Goal: Task Accomplishment & Management: Complete application form

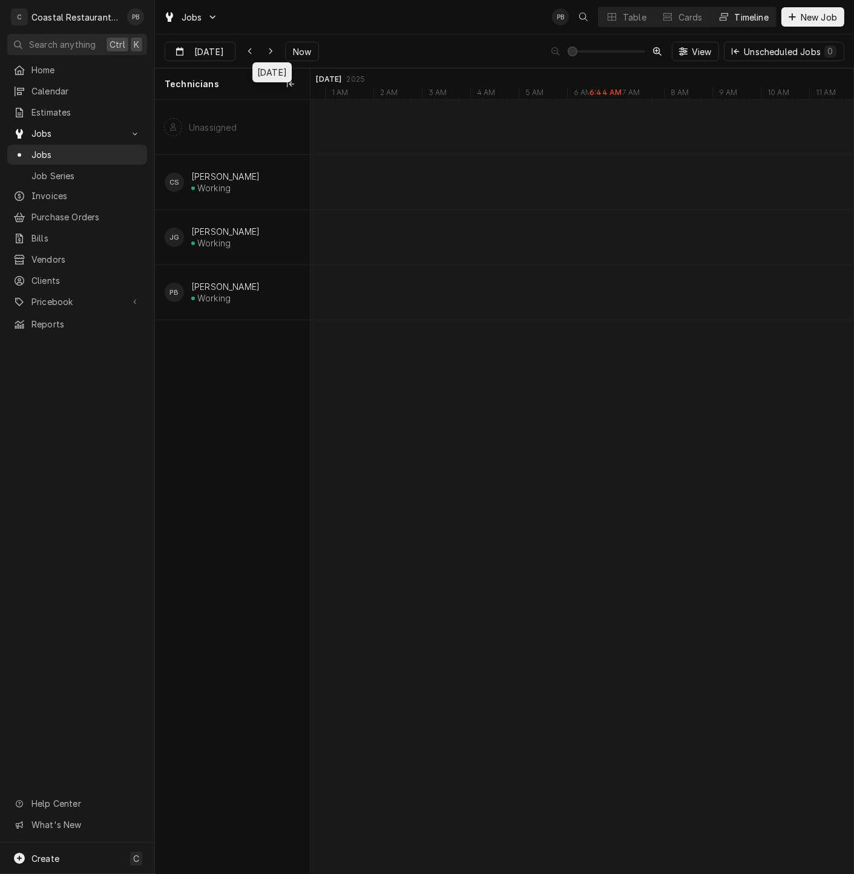
scroll to position [0, 11624]
click at [645, 785] on div "9:45 AM 12:45 PM JOB-1510 Maintenance [GEOGRAPHIC_DATA] | [GEOGRAPHIC_DATA], 19…" at bounding box center [581, 486] width 543 height 773
click at [629, 8] on button "Table" at bounding box center [625, 16] width 55 height 19
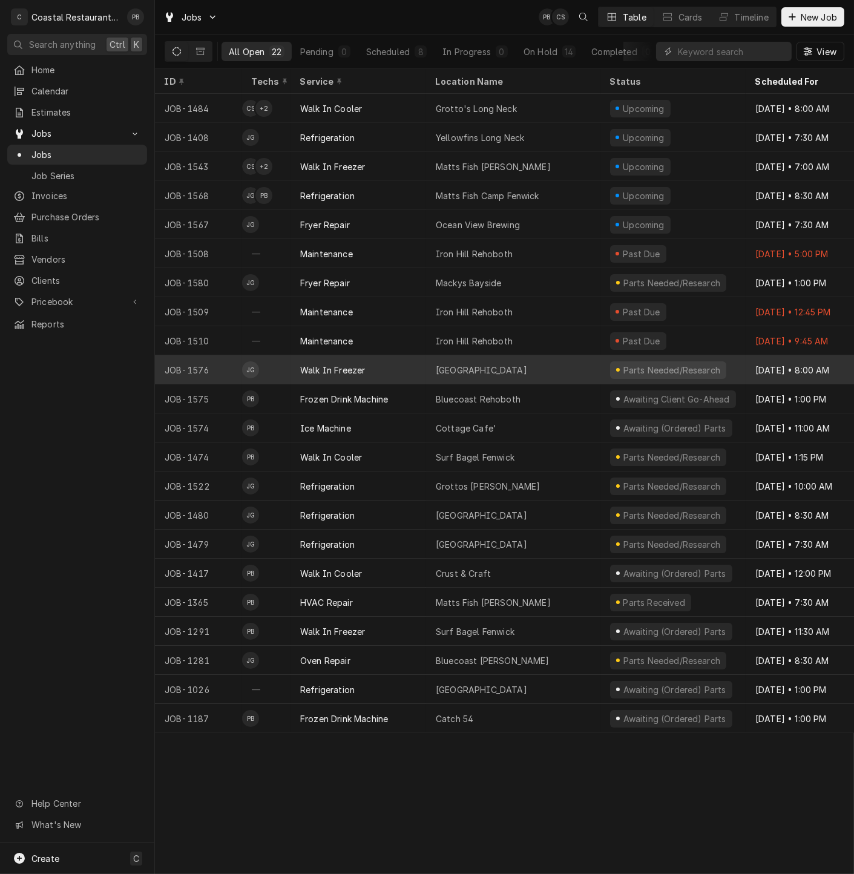
click at [446, 368] on div "[GEOGRAPHIC_DATA]" at bounding box center [481, 370] width 91 height 13
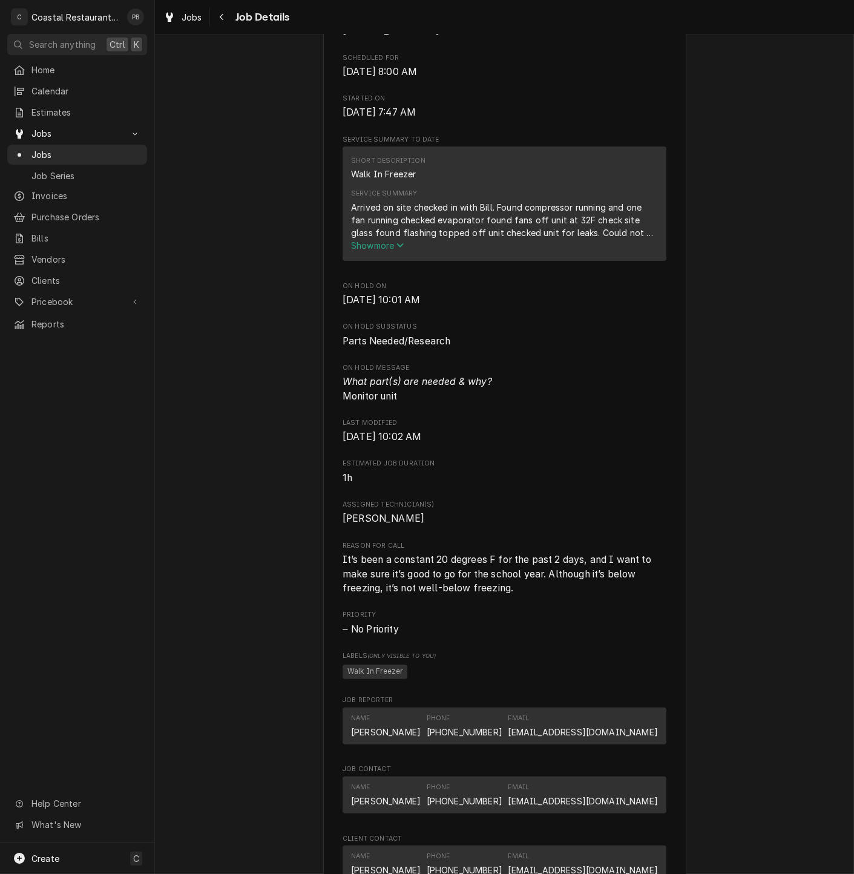
scroll to position [336, 0]
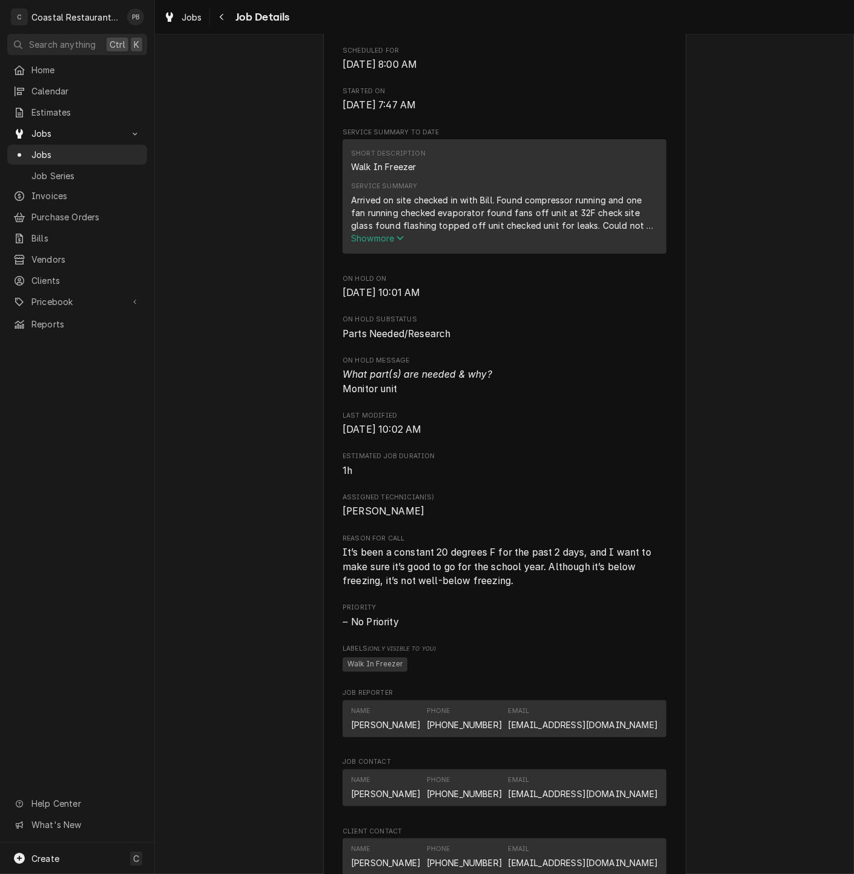
click at [390, 243] on span "Show more" at bounding box center [377, 238] width 53 height 10
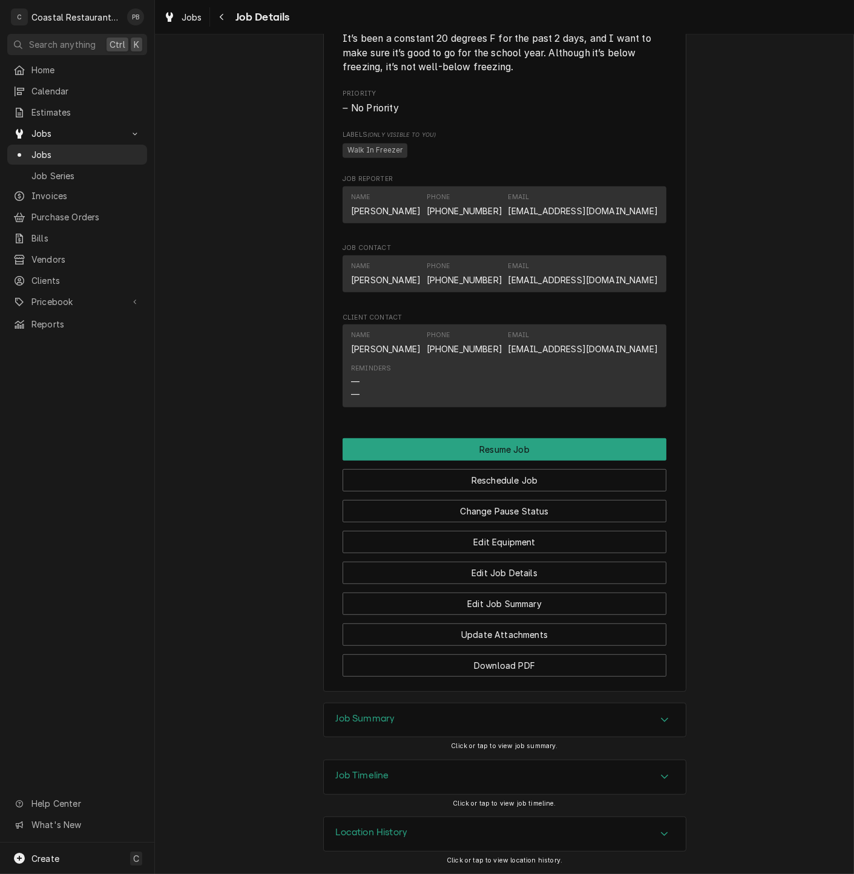
scroll to position [892, 0]
click at [660, 717] on icon "Accordion Header" at bounding box center [664, 719] width 8 height 10
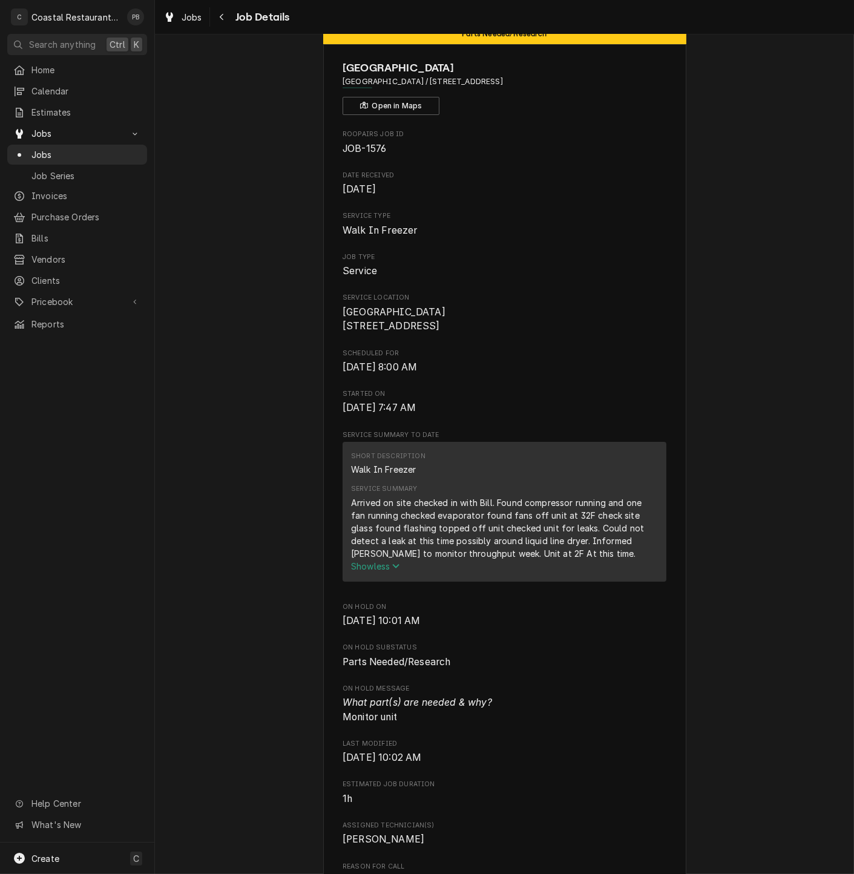
scroll to position [0, 0]
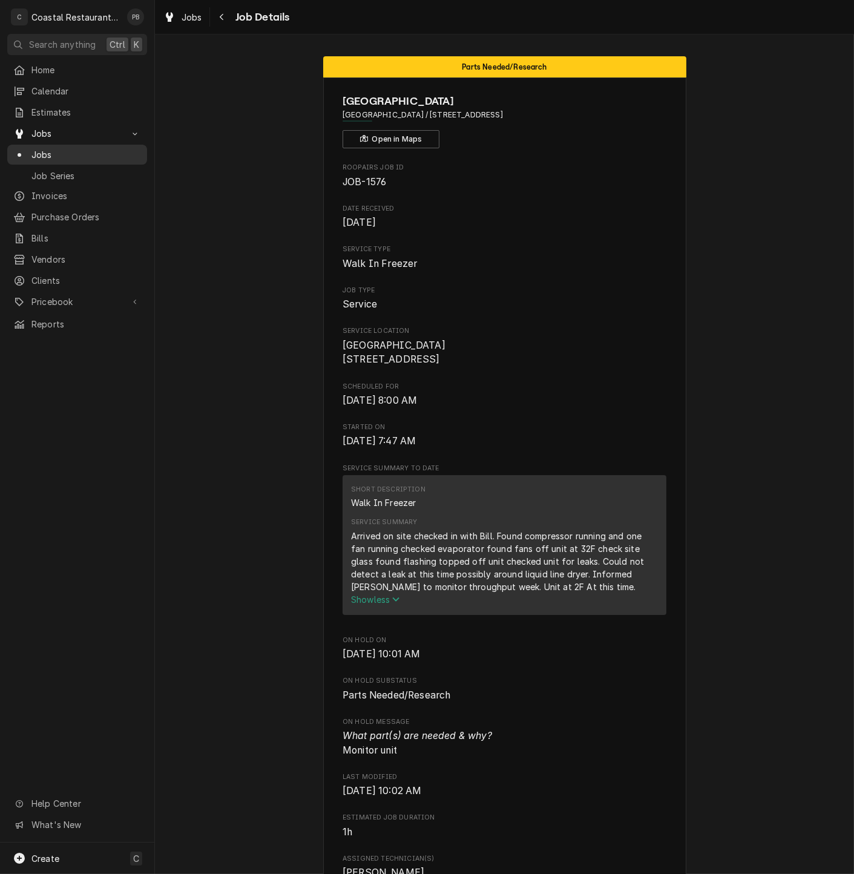
click at [36, 151] on span "Jobs" at bounding box center [85, 154] width 109 height 13
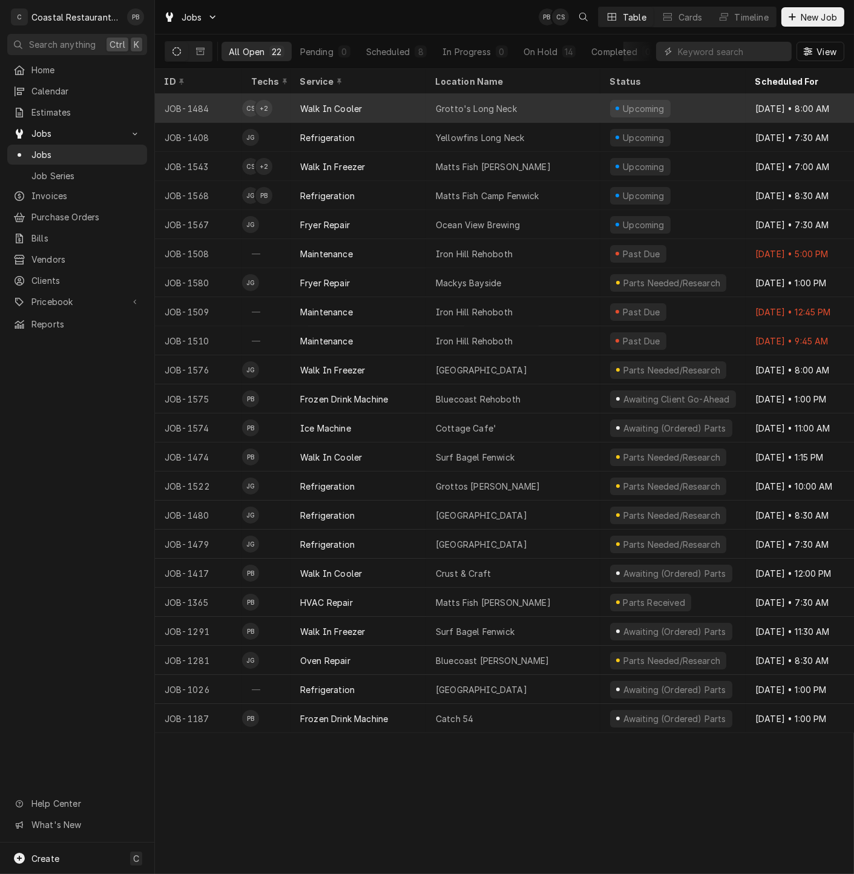
click at [325, 104] on div "Walk In Cooler" at bounding box center [331, 108] width 62 height 13
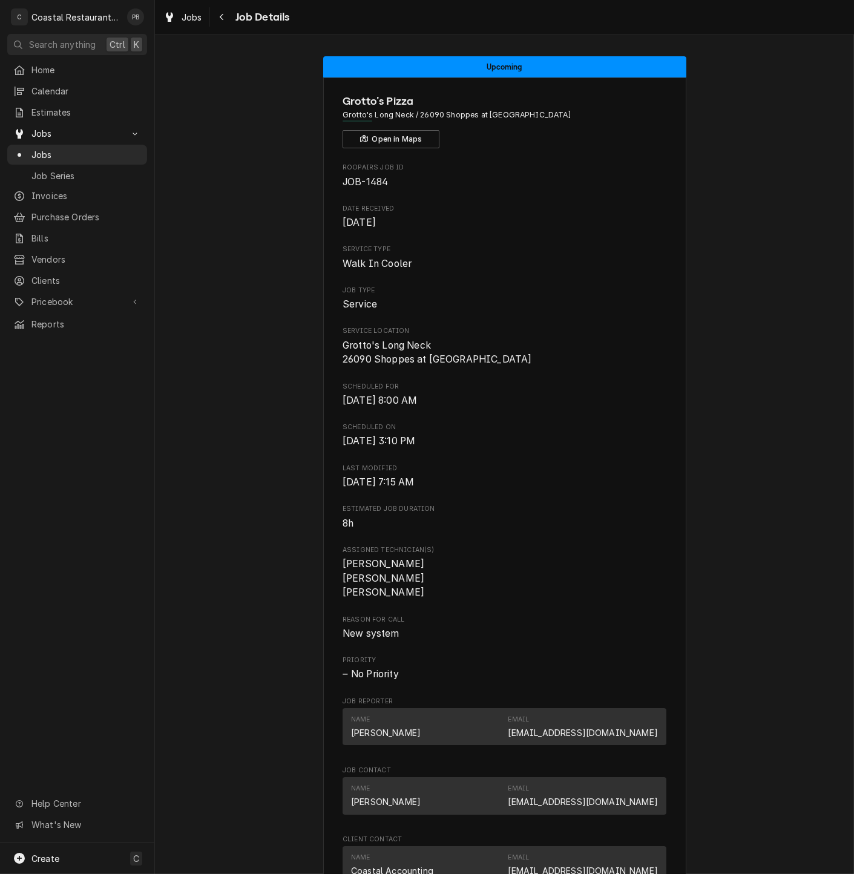
drag, startPoint x: 0, startPoint y: 0, endPoint x: 197, endPoint y: 315, distance: 371.5
click at [197, 315] on div "Upcoming Grotto's Pizza Grotto's Long Neck / 26090 Shoppes at Long Neck Blvd, M…" at bounding box center [504, 589] width 699 height 1084
click at [49, 148] on span "Jobs" at bounding box center [85, 154] width 109 height 13
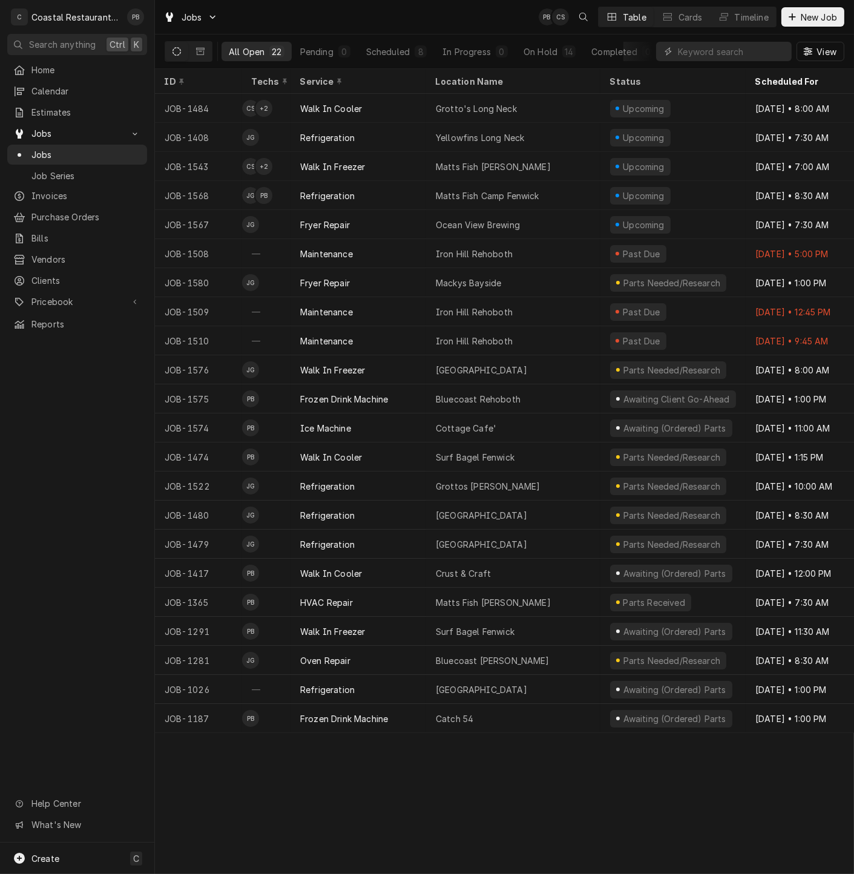
click at [440, 805] on div "ID Techs Service Location Name Status Scheduled For Source Source ID JOB-1484 C…" at bounding box center [504, 471] width 699 height 805
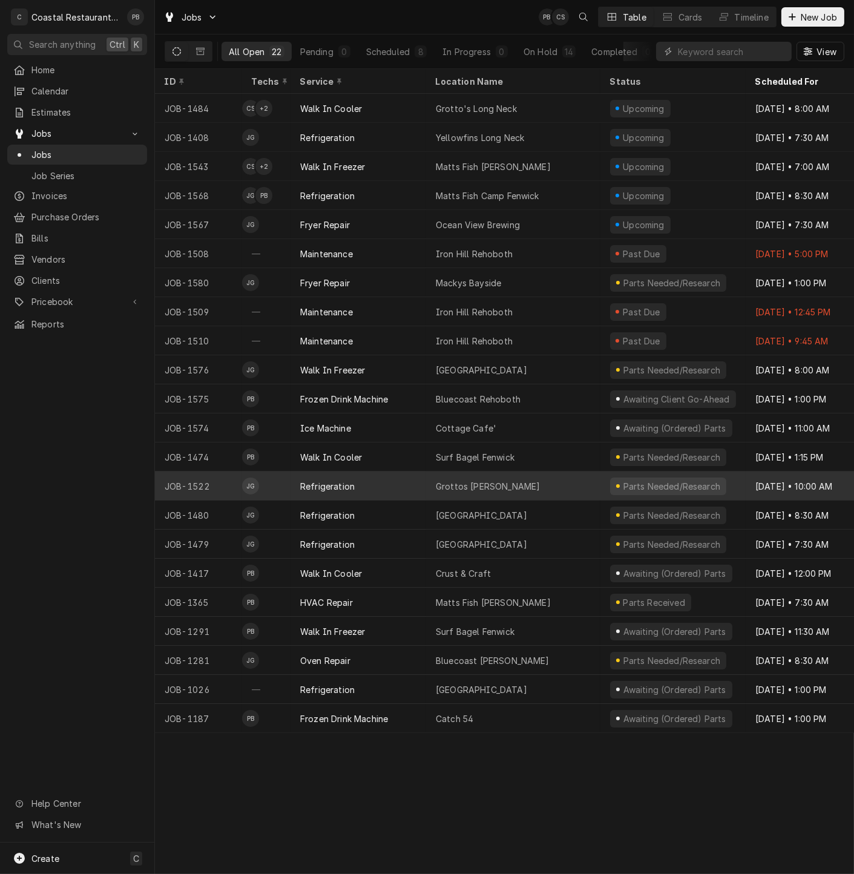
click at [567, 482] on div "Grottos Bethany" at bounding box center [513, 485] width 174 height 29
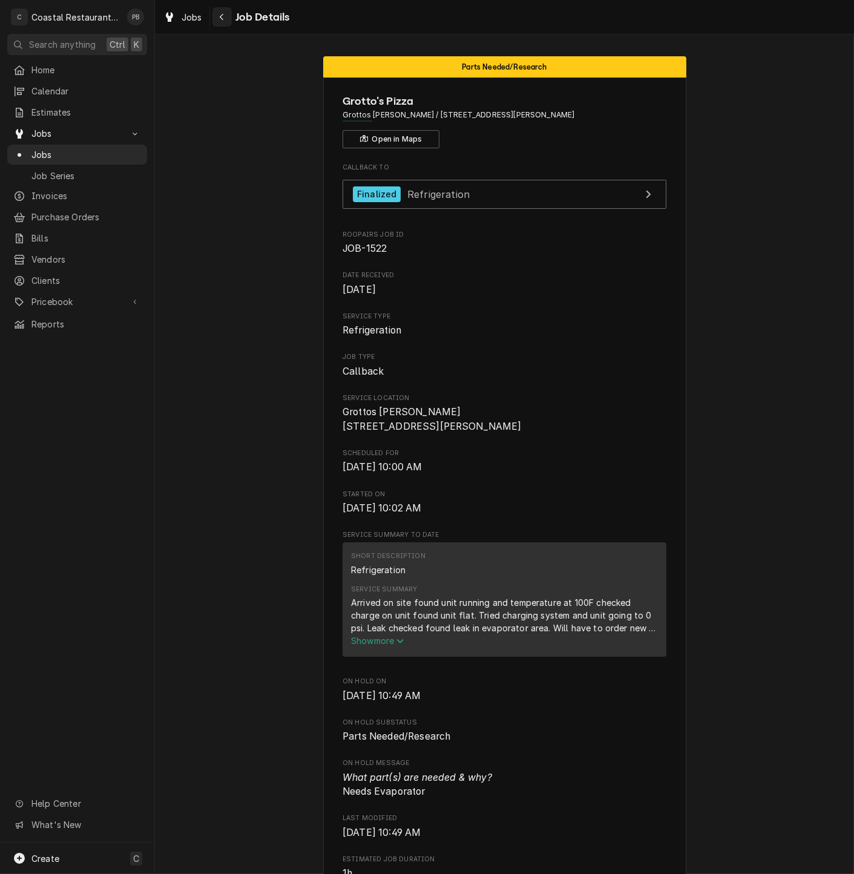
click at [223, 18] on icon "Navigate back" at bounding box center [221, 17] width 5 height 8
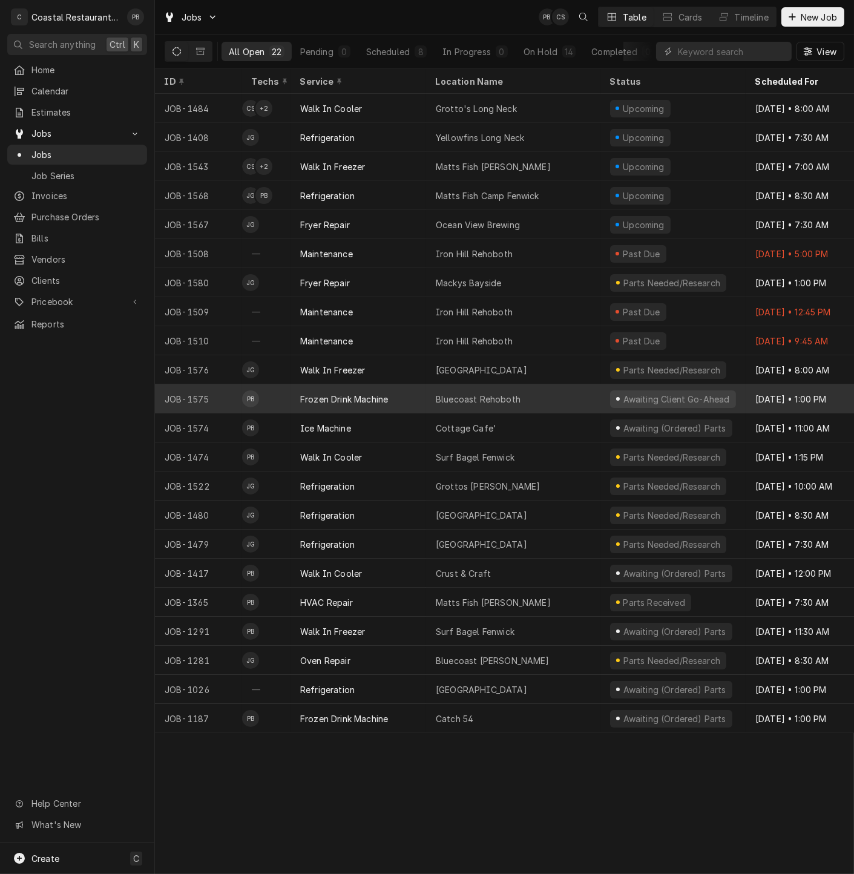
click at [537, 395] on div "Bluecoast Rehoboth" at bounding box center [513, 398] width 174 height 29
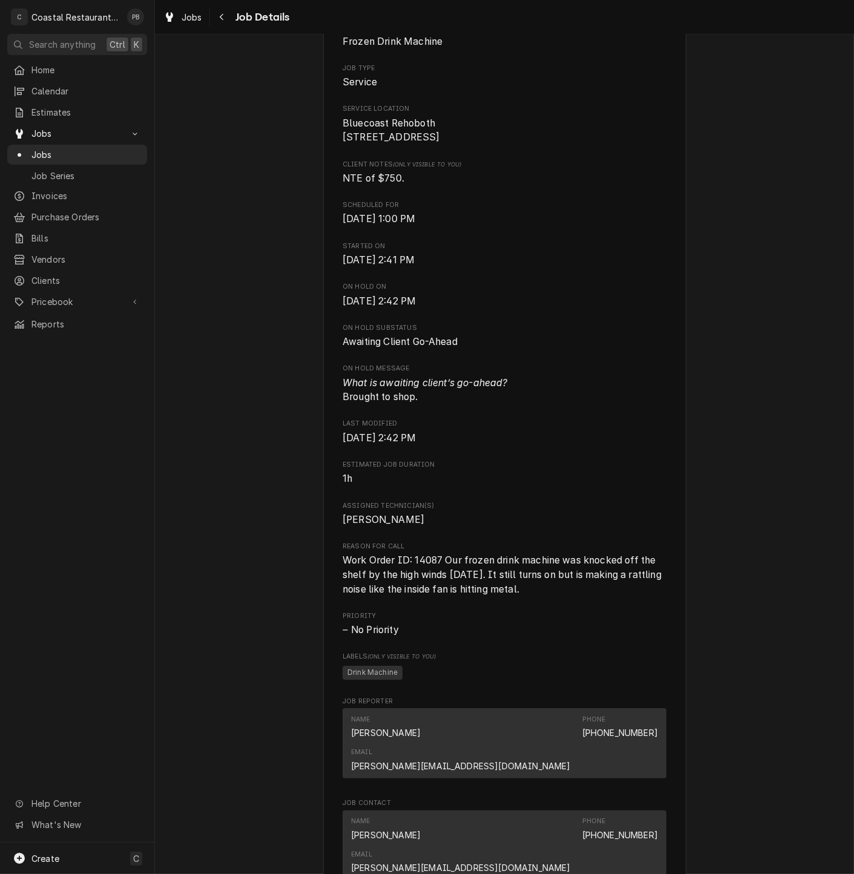
scroll to position [67, 0]
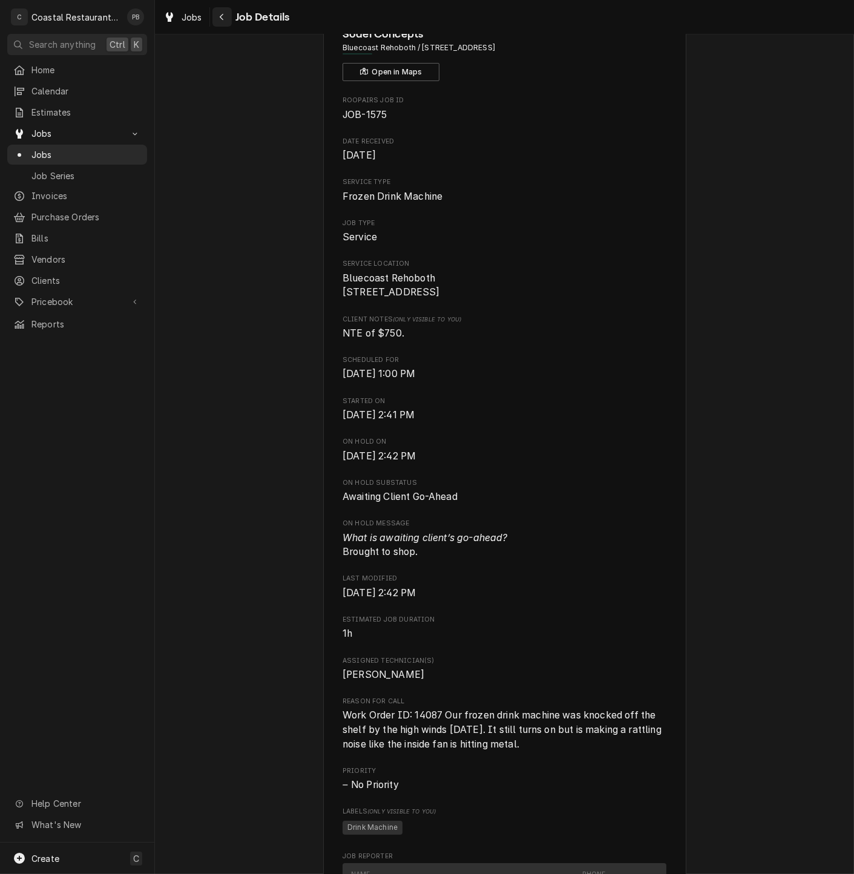
click at [224, 19] on div "Navigate back" at bounding box center [222, 17] width 12 height 12
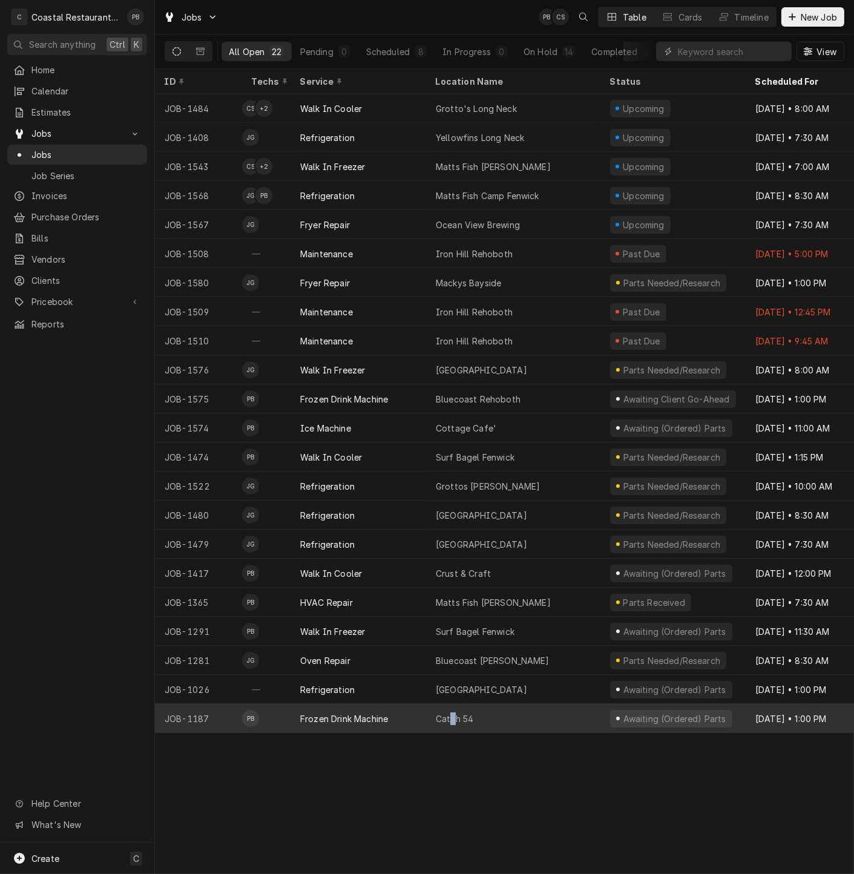
click at [452, 712] on div "Catch 54" at bounding box center [455, 718] width 38 height 13
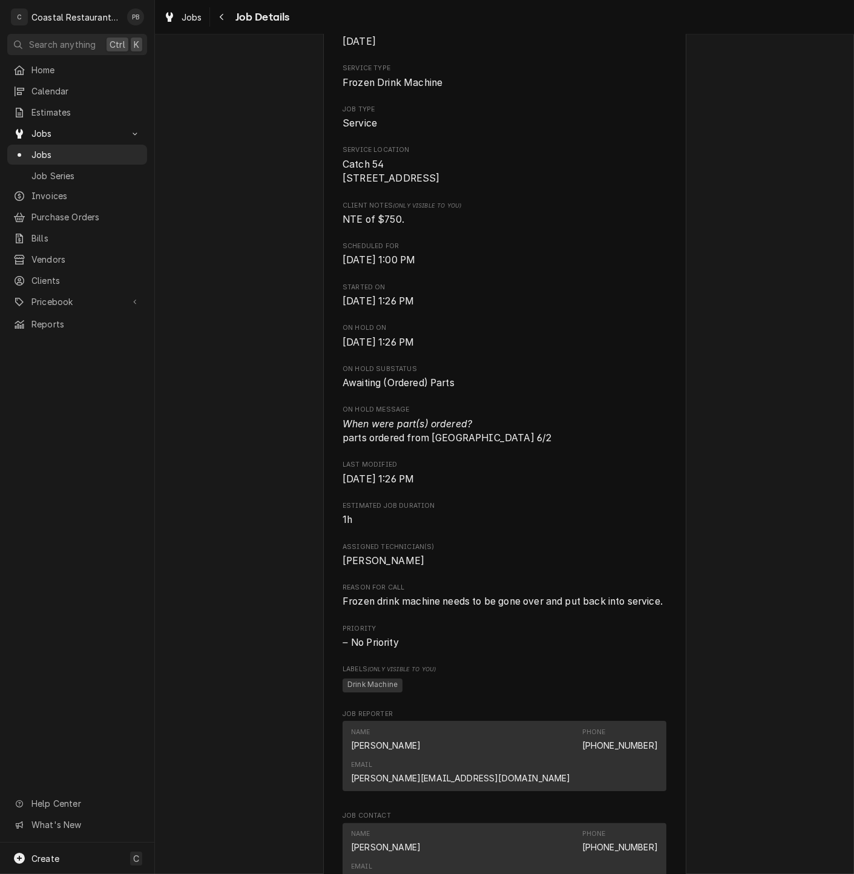
scroll to position [746, 0]
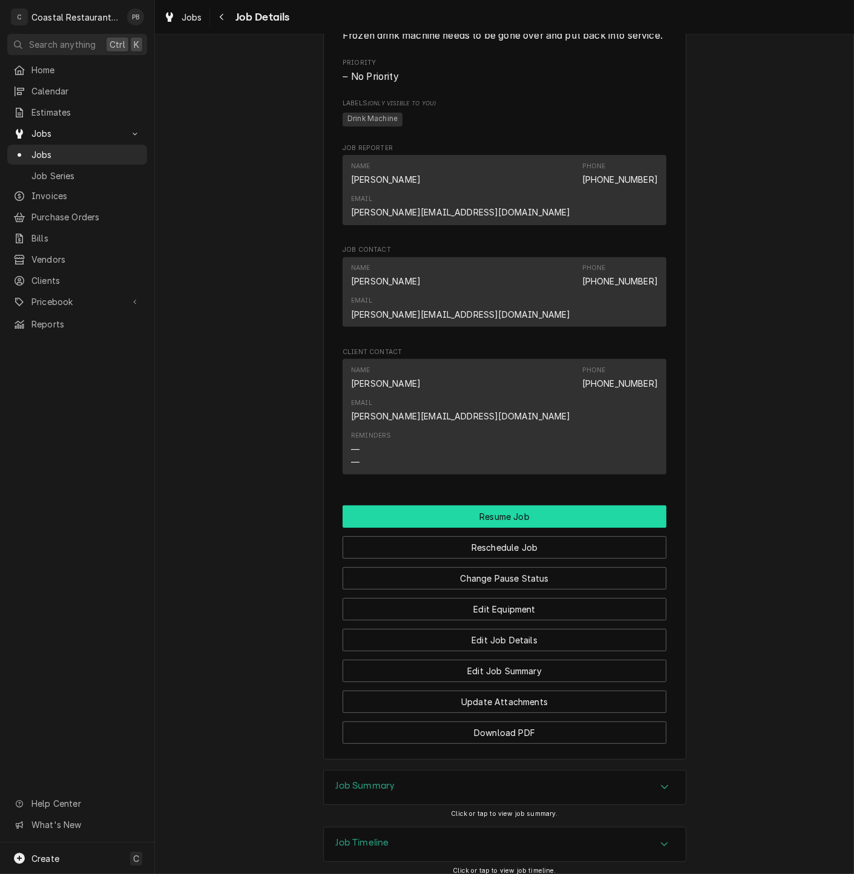
click at [492, 505] on button "Resume Job" at bounding box center [504, 516] width 324 height 22
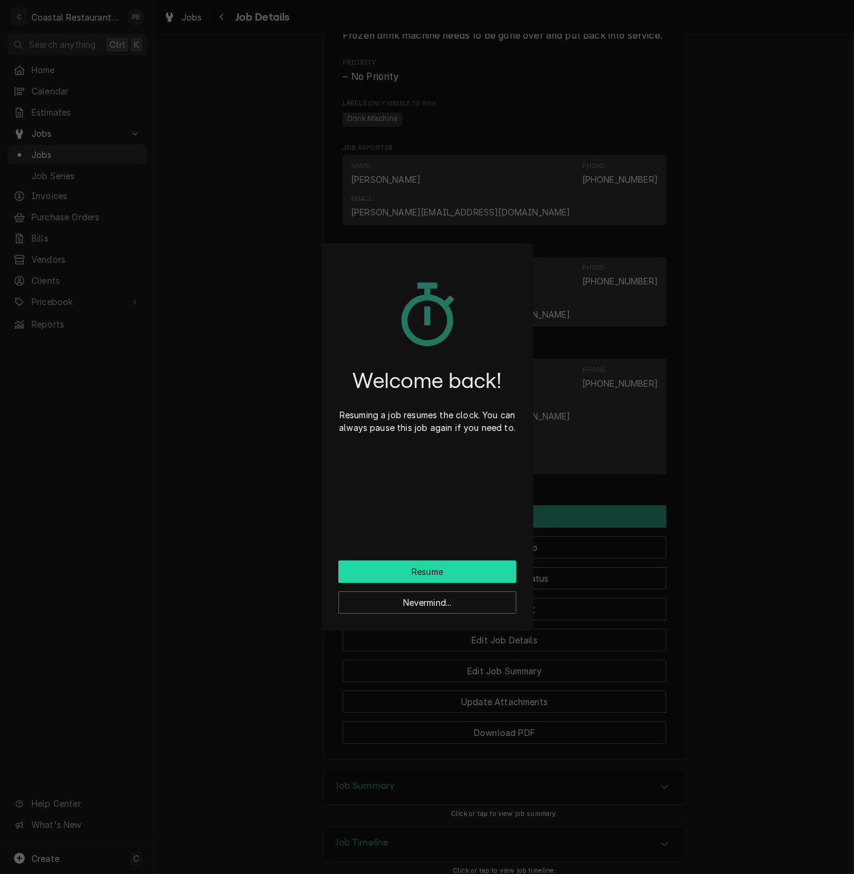
click at [432, 565] on button "Resume" at bounding box center [427, 571] width 178 height 22
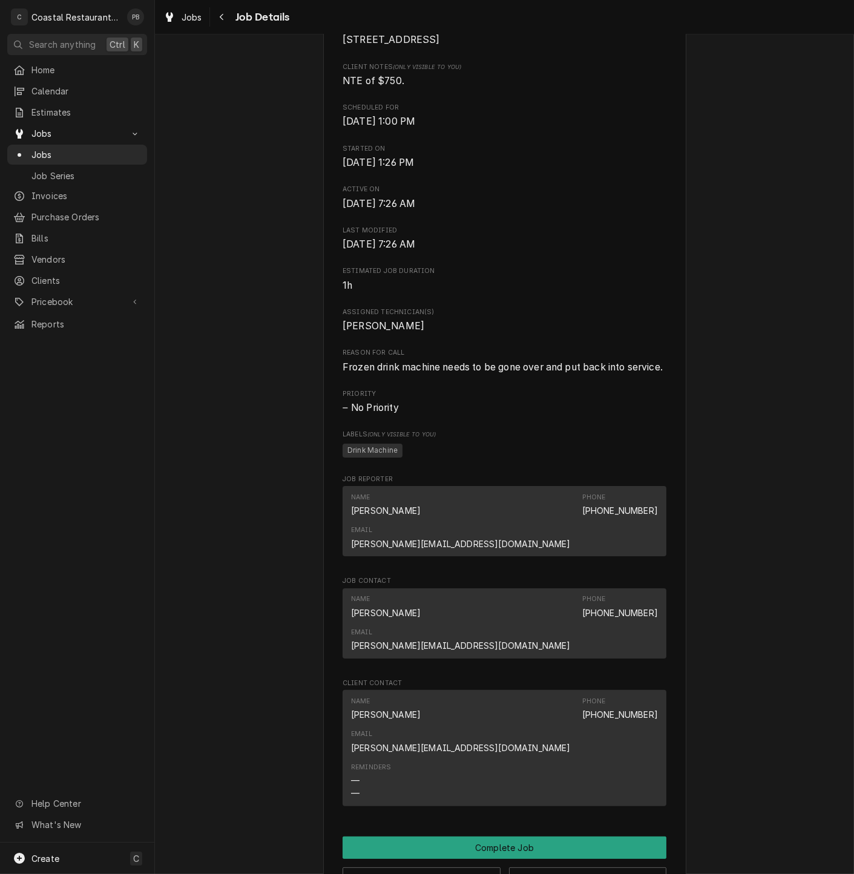
scroll to position [336, 0]
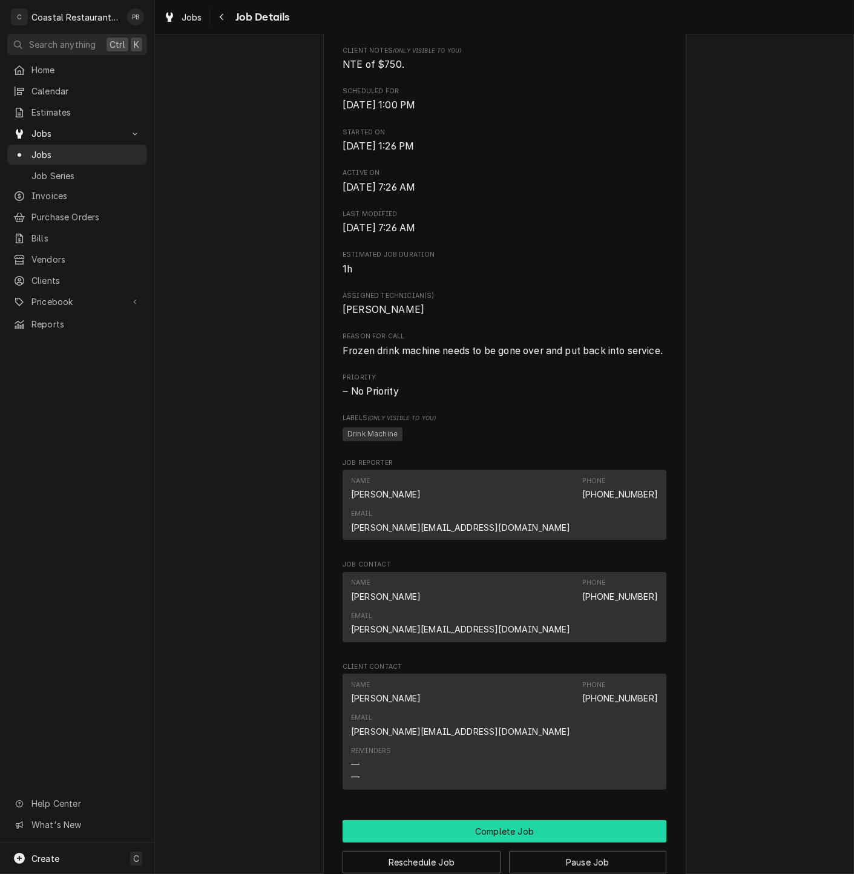
click at [528, 820] on button "Complete Job" at bounding box center [504, 831] width 324 height 22
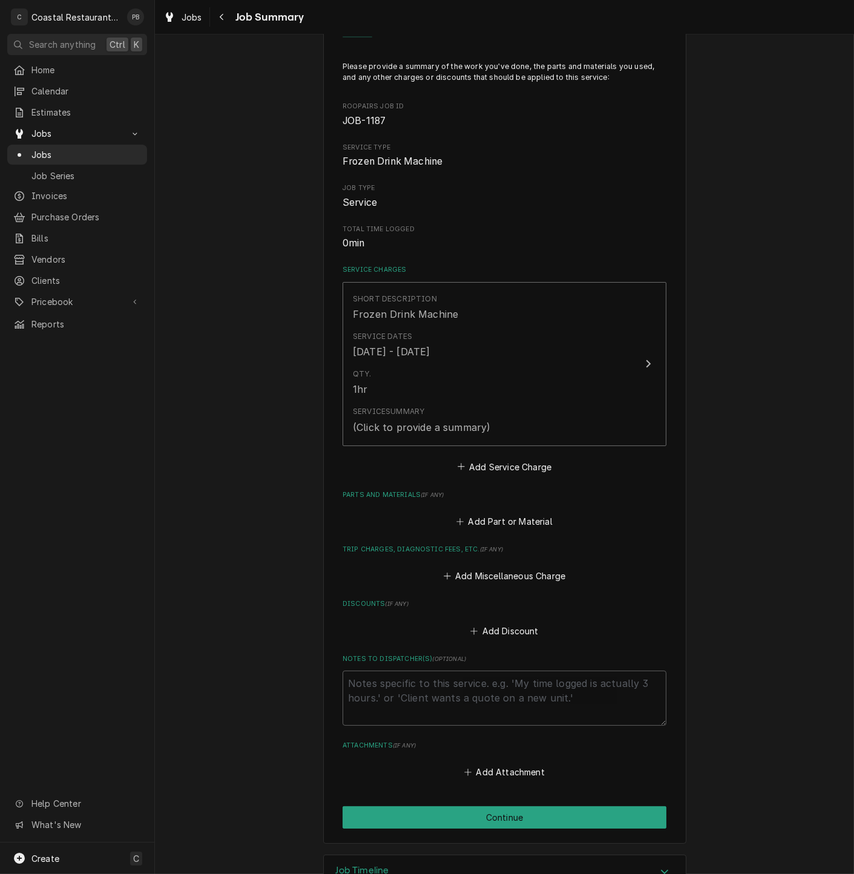
scroll to position [102, 0]
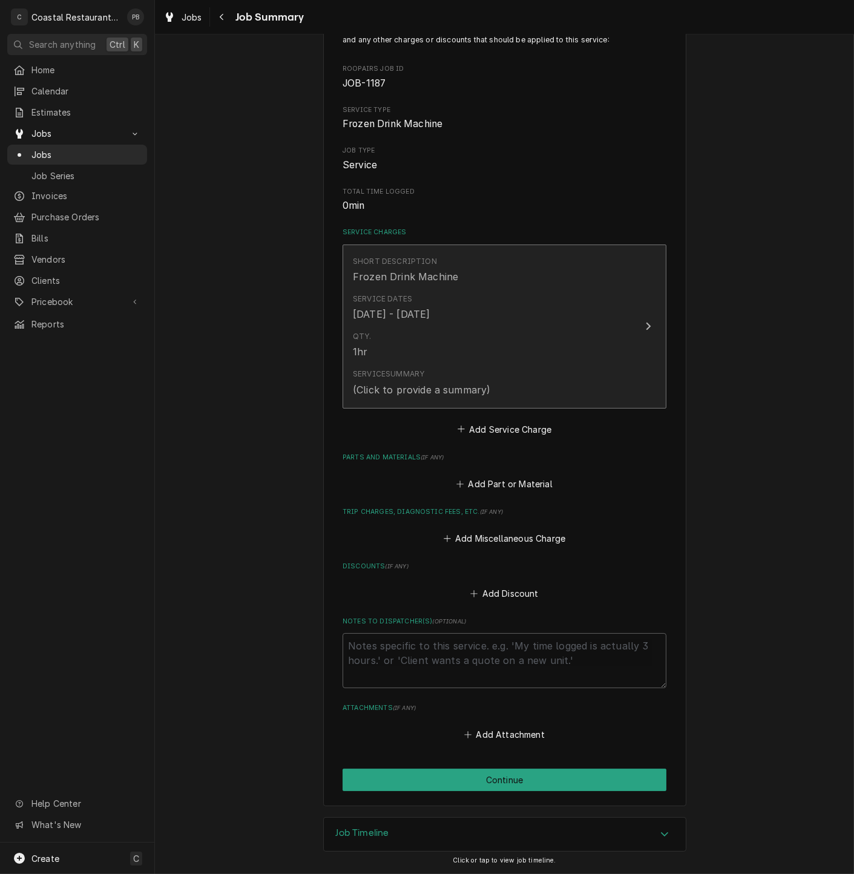
click at [585, 345] on div "Qty. 1hr" at bounding box center [492, 345] width 278 height 38
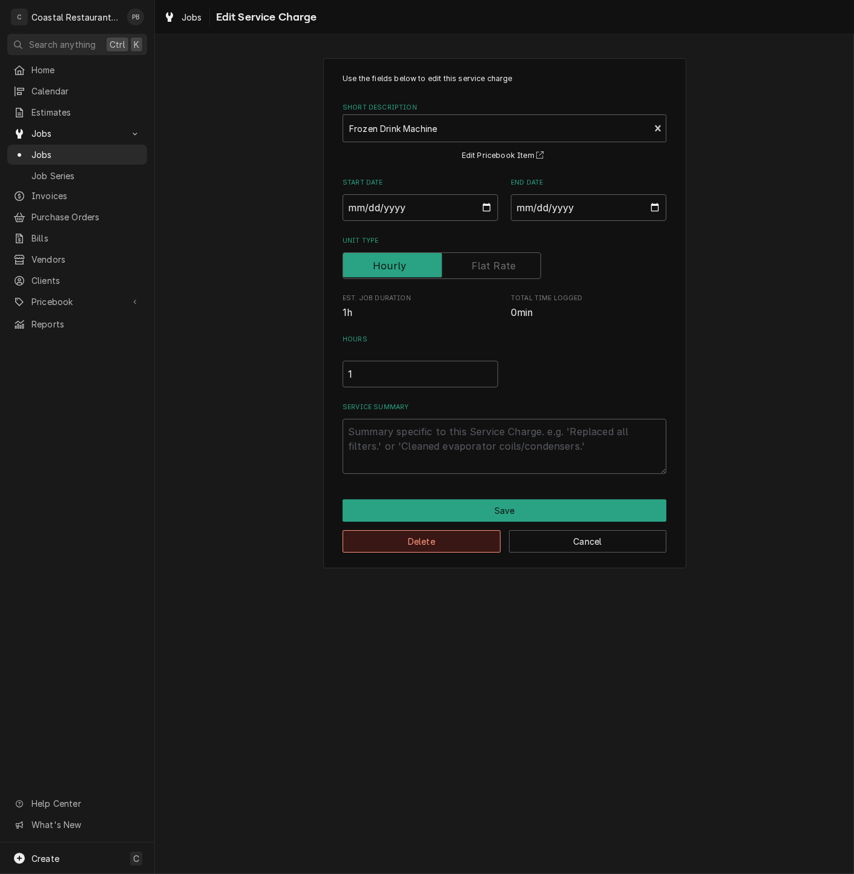
click at [457, 543] on button "Delete" at bounding box center [421, 541] width 158 height 22
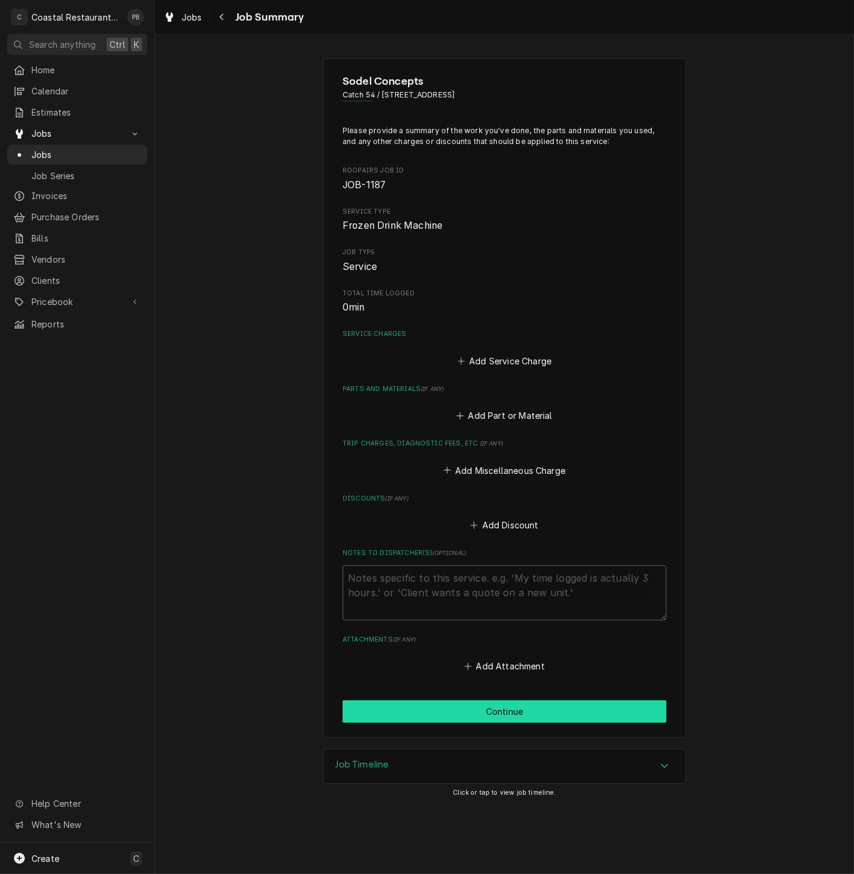
click at [520, 716] on button "Continue" at bounding box center [504, 711] width 324 height 22
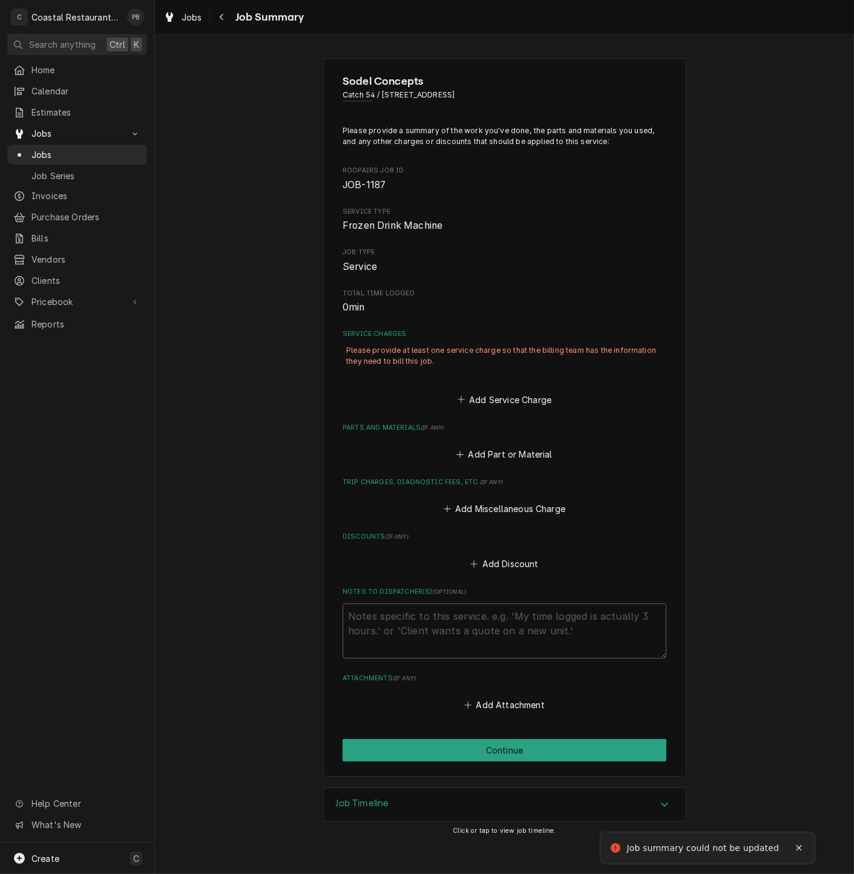
click at [727, 387] on div "Sodel Concepts Catch 54 / 38931 Madison Ave, Selbyville, DE 19975 Please provid…" at bounding box center [504, 417] width 699 height 740
click at [544, 754] on button "Continue" at bounding box center [504, 750] width 324 height 22
click at [374, 347] on div "Please provide at least one service charge so that the billing team has the inf…" at bounding box center [504, 356] width 324 height 30
drag, startPoint x: 469, startPoint y: 276, endPoint x: 481, endPoint y: 263, distance: 17.6
click at [475, 272] on div "Please provide a summary of the work you've done, the parts and materials you u…" at bounding box center [504, 419] width 324 height 588
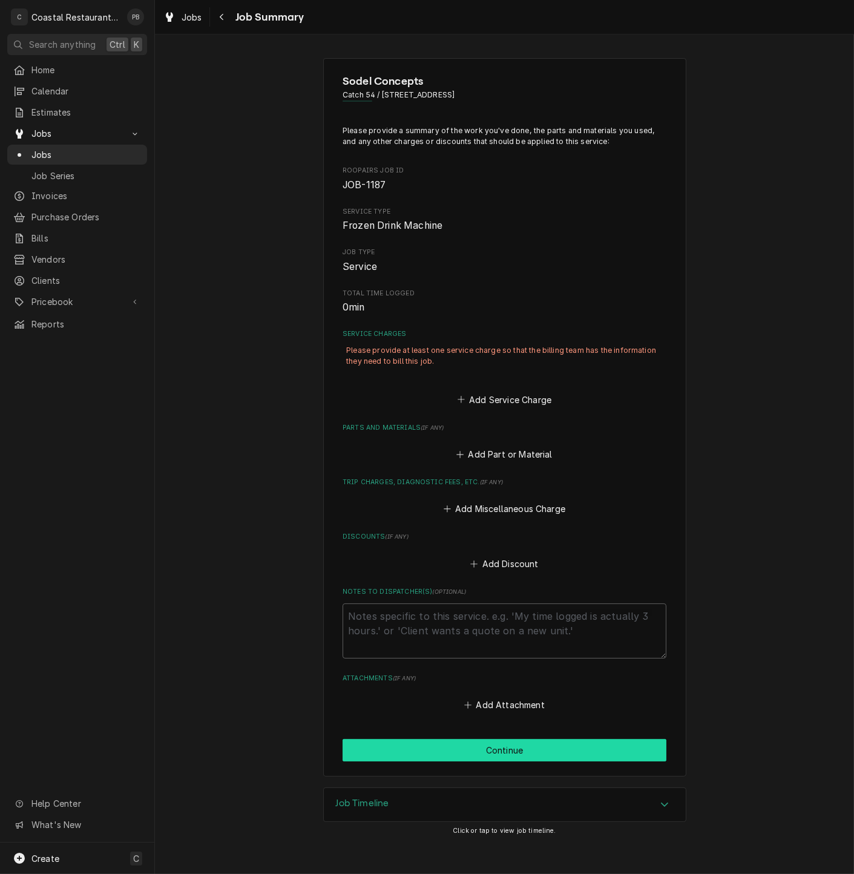
click at [501, 754] on button "Continue" at bounding box center [504, 750] width 324 height 22
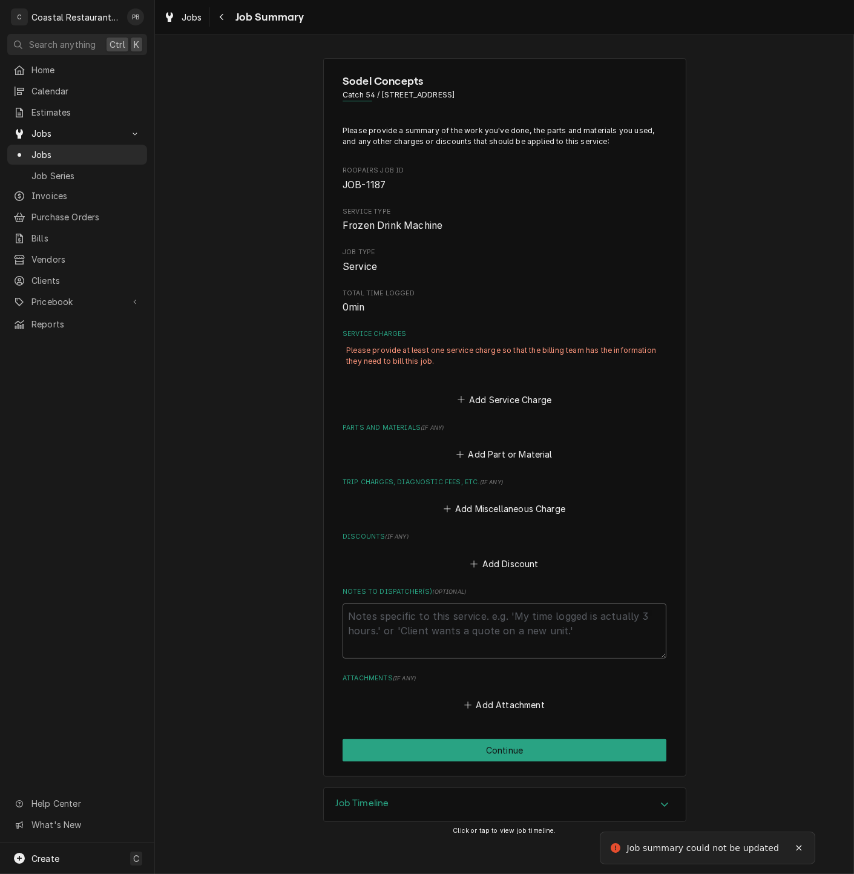
type textarea "x"
click at [61, 149] on span "Jobs" at bounding box center [85, 154] width 109 height 13
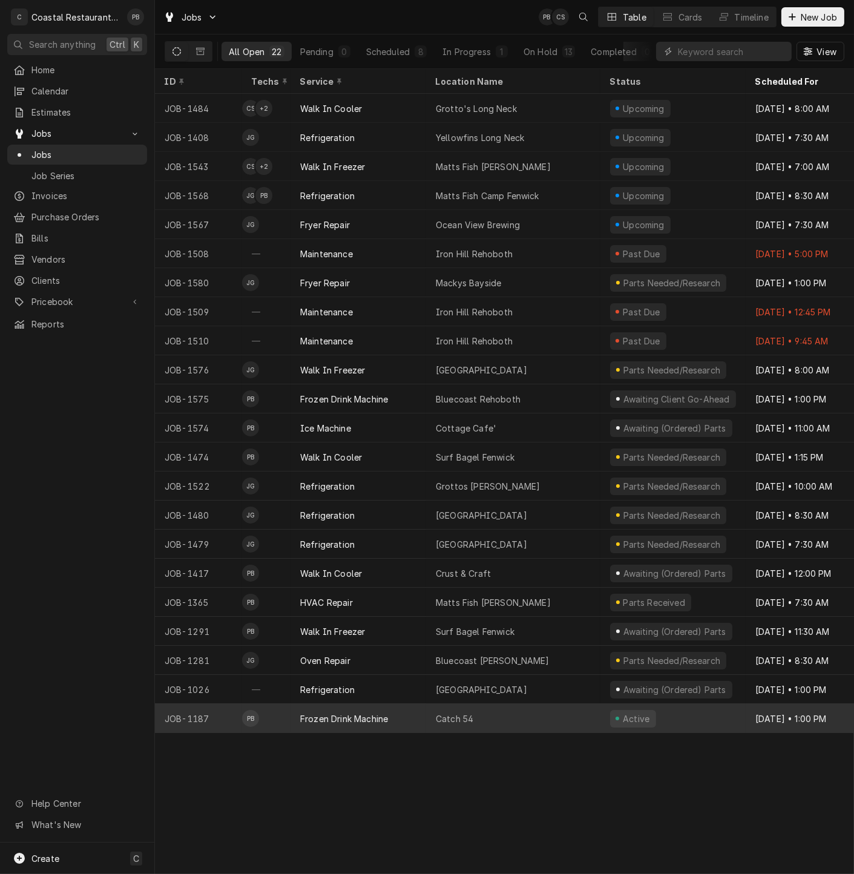
click at [482, 713] on div "Catch 54" at bounding box center [513, 718] width 174 height 29
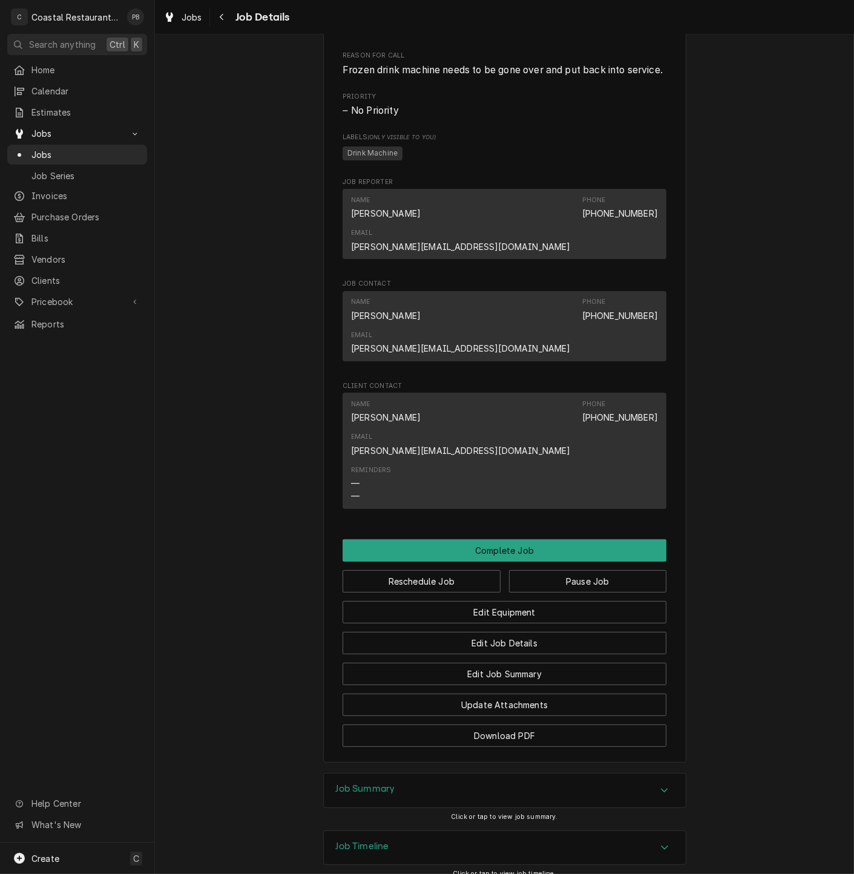
scroll to position [619, 0]
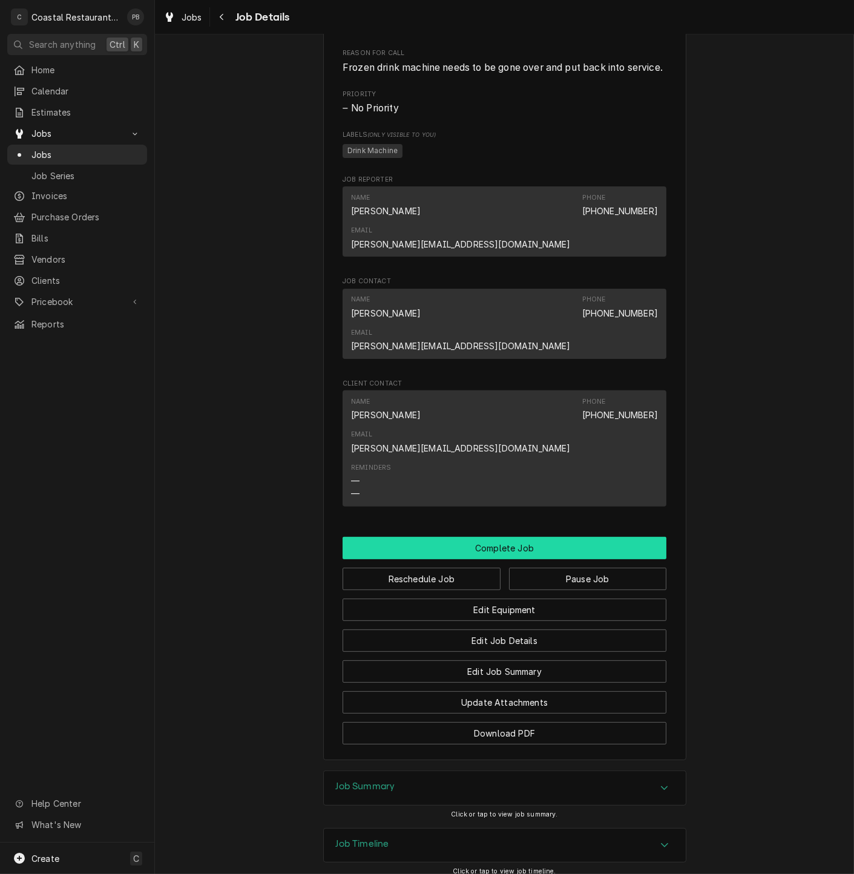
click at [563, 537] on button "Complete Job" at bounding box center [504, 548] width 324 height 22
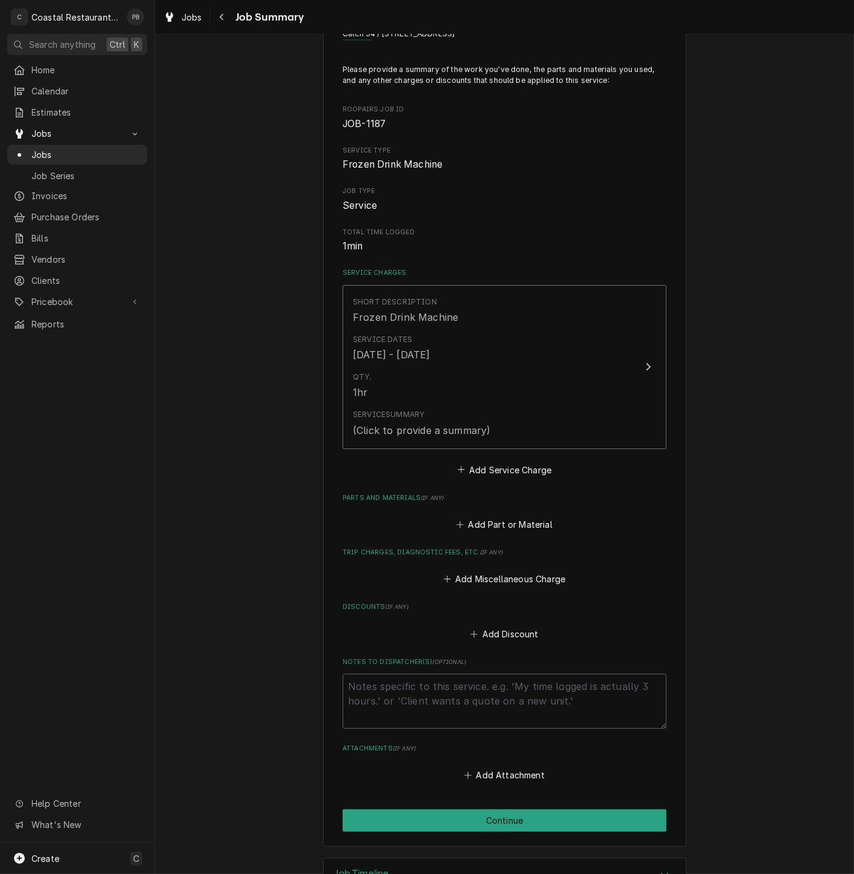
scroll to position [102, 0]
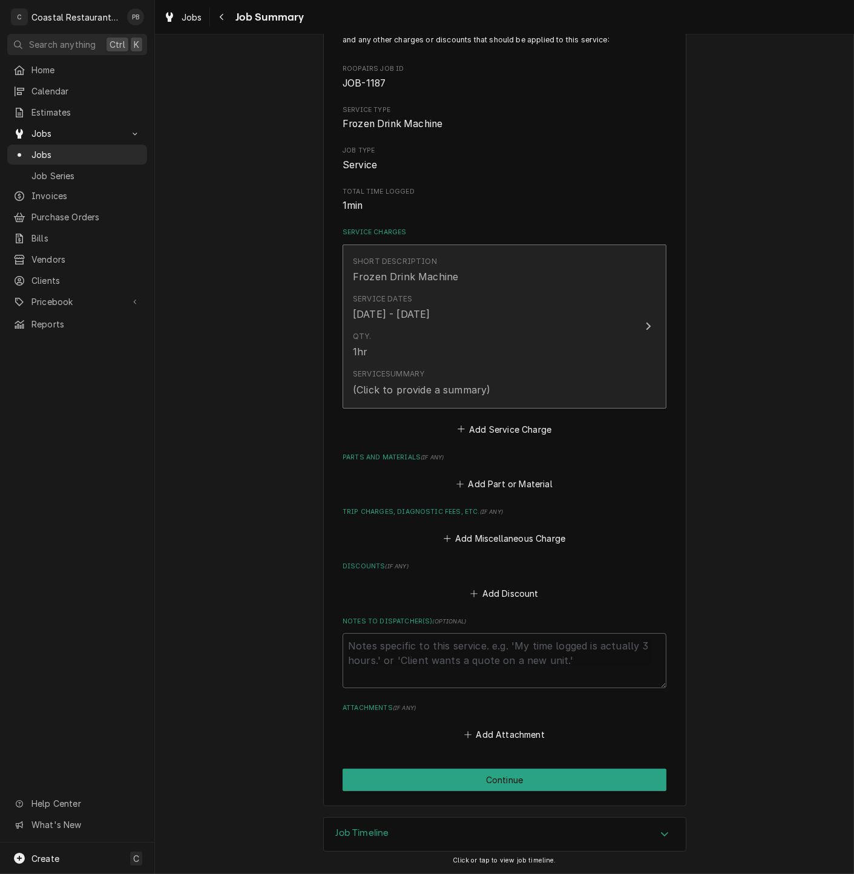
click at [655, 334] on button "Short Description Frozen Drink Machine Service Dates [DATE] - [DATE] Qty. 1hr S…" at bounding box center [504, 326] width 324 height 164
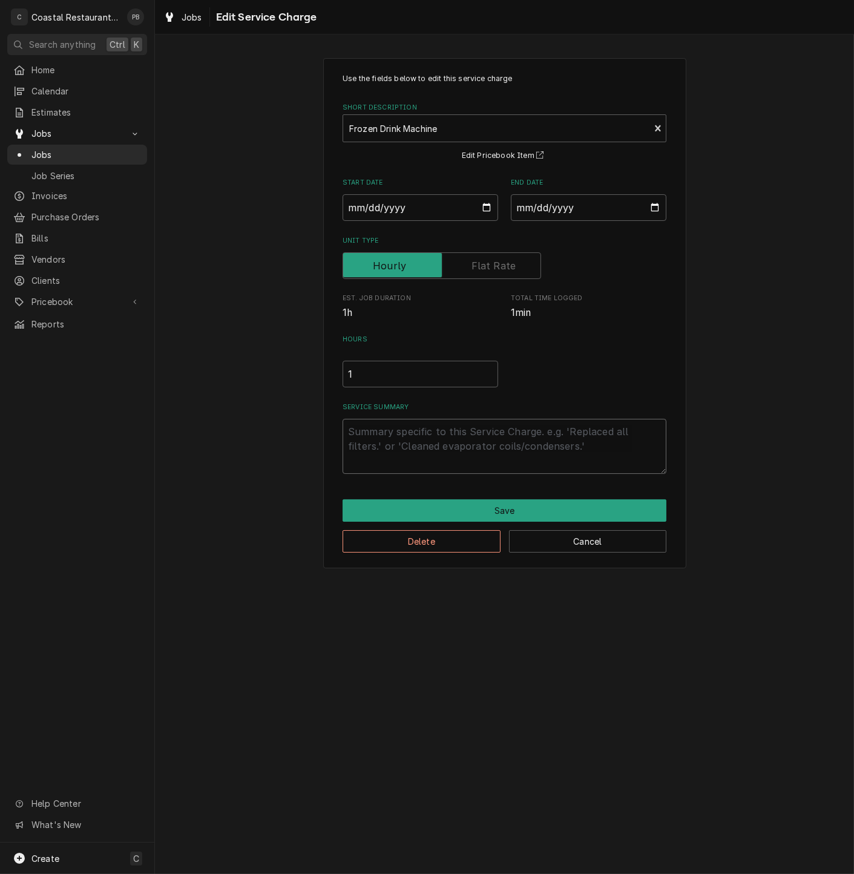
click at [505, 429] on textarea "Service Summary" at bounding box center [504, 446] width 324 height 55
type textarea "x"
type textarea "r"
type textarea "x"
type textarea "rp"
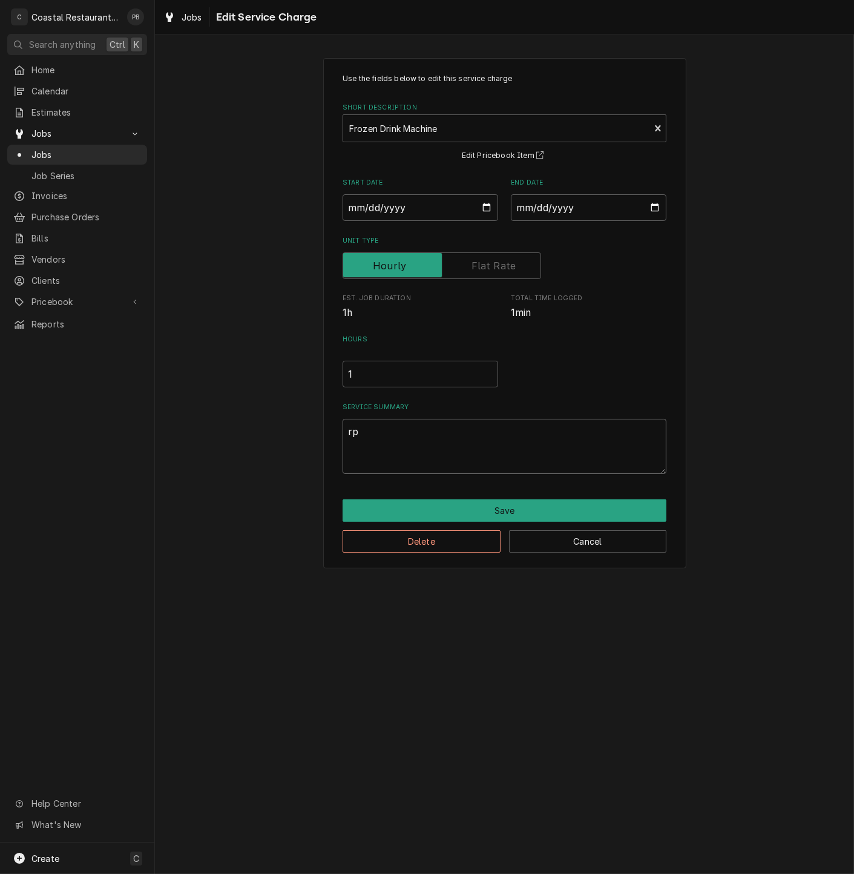
type textarea "x"
type textarea "r"
type textarea "x"
type textarea "re"
type textarea "x"
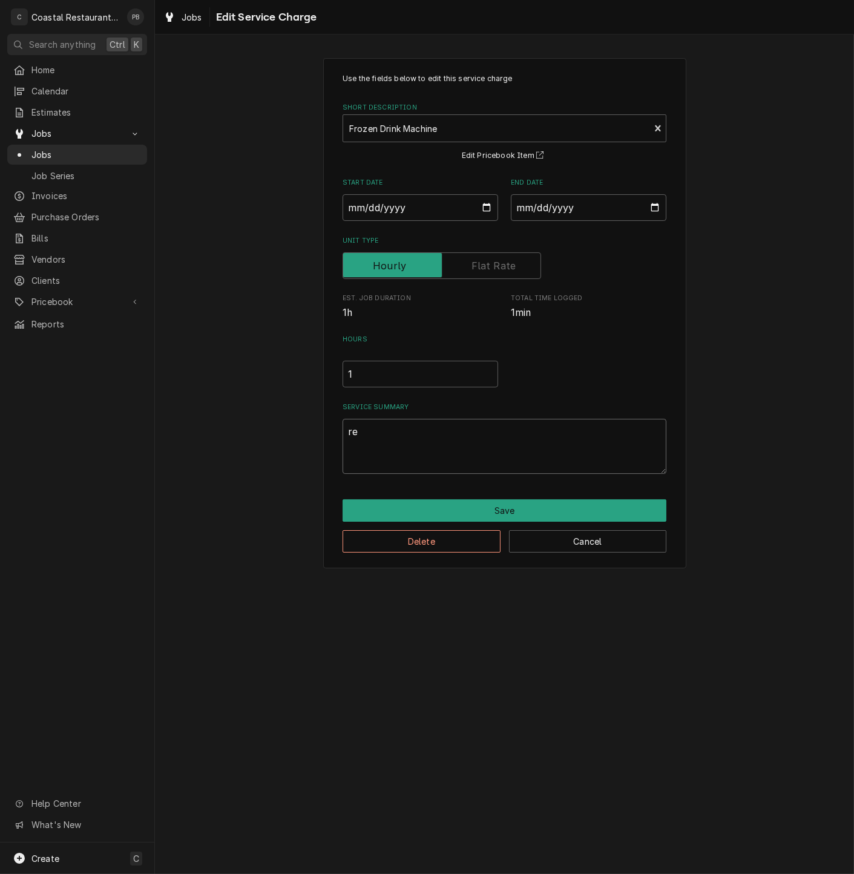
type textarea "rep"
type textarea "x"
type textarea "repa"
type textarea "x"
type textarea "repai"
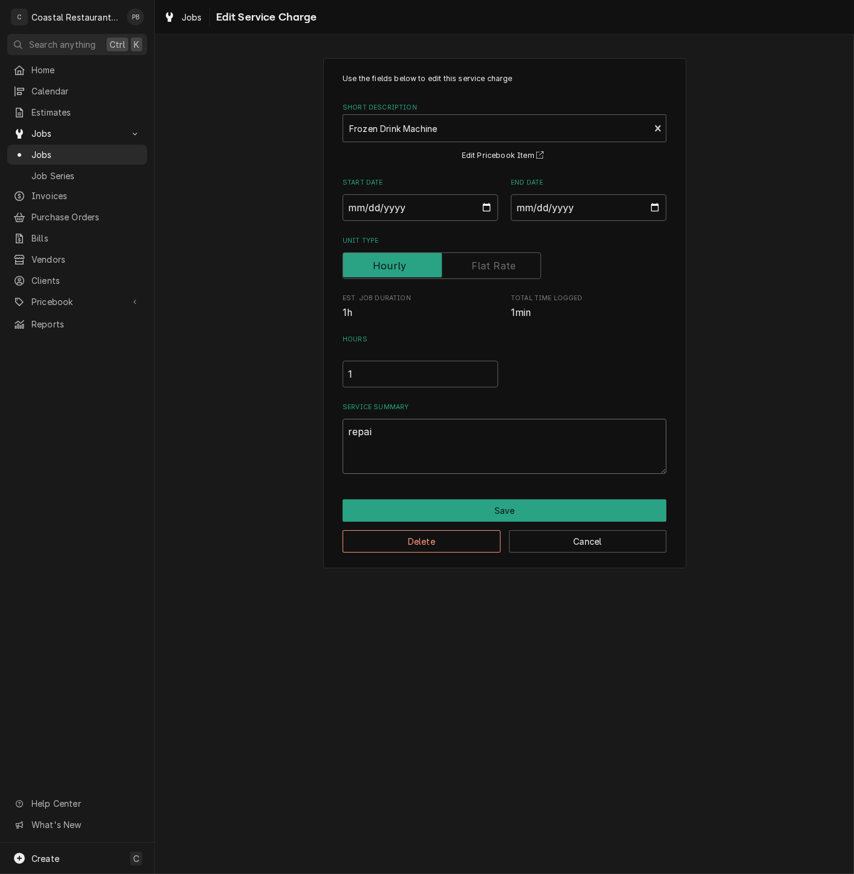
type textarea "x"
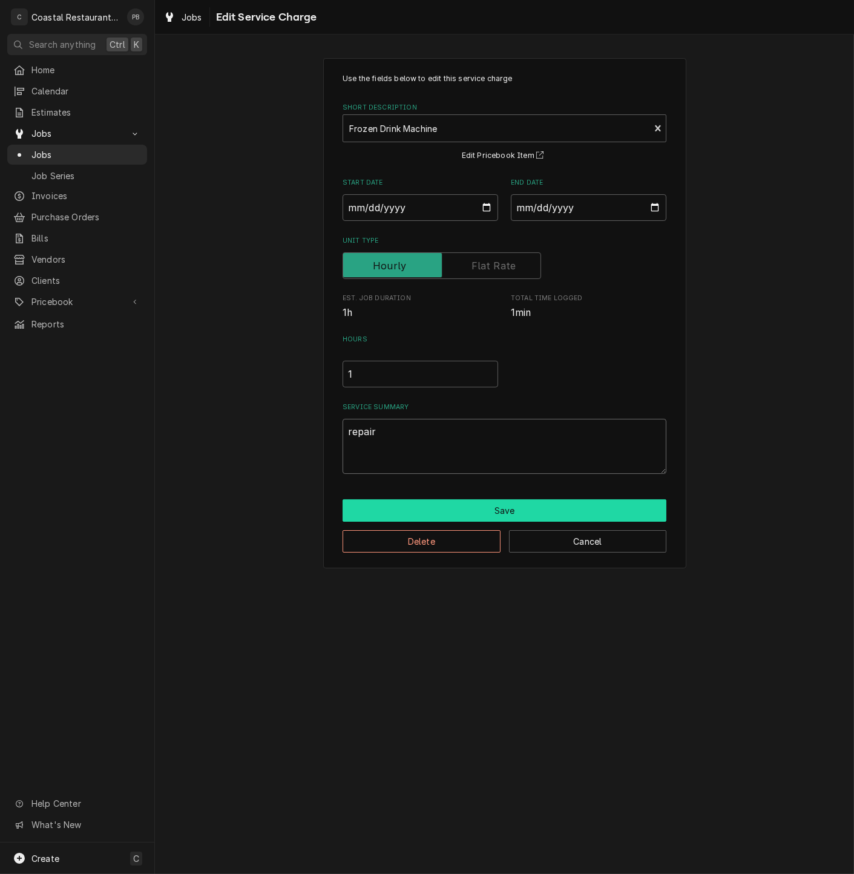
type textarea "repair"
click at [494, 506] on button "Save" at bounding box center [504, 510] width 324 height 22
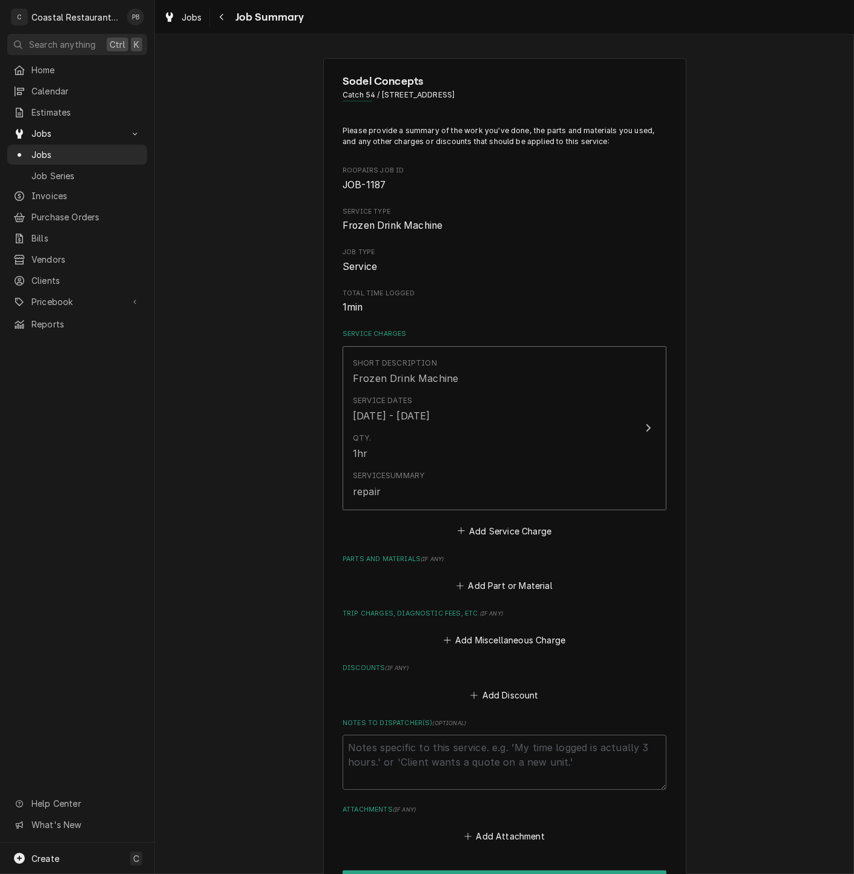
scroll to position [99, 0]
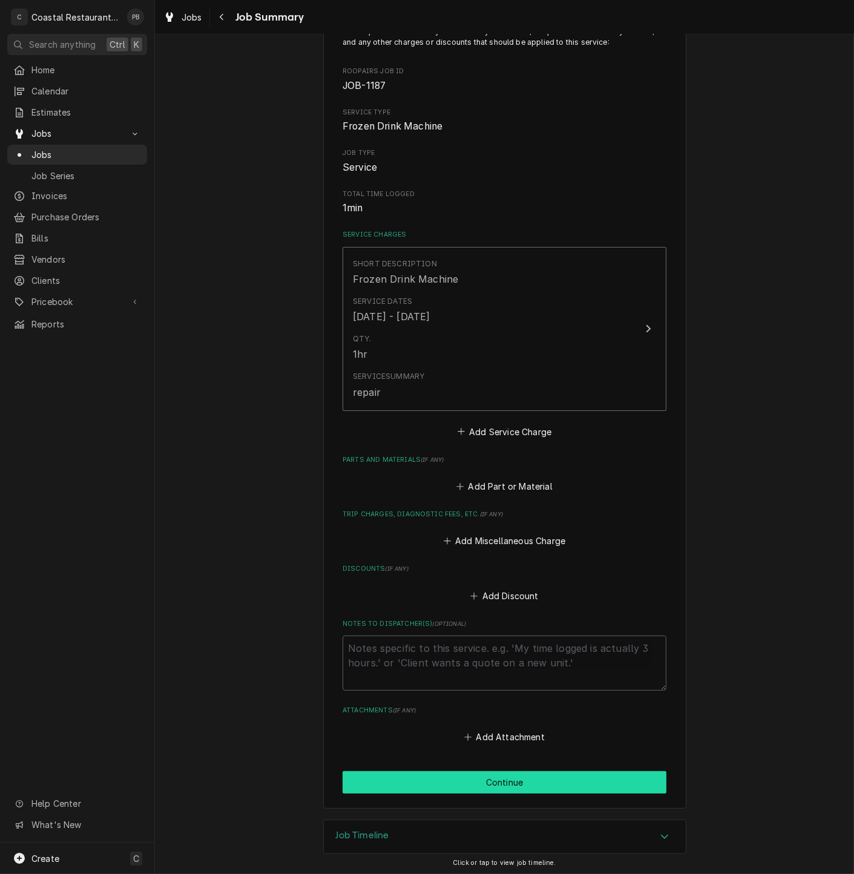
click at [563, 776] on button "Continue" at bounding box center [504, 782] width 324 height 22
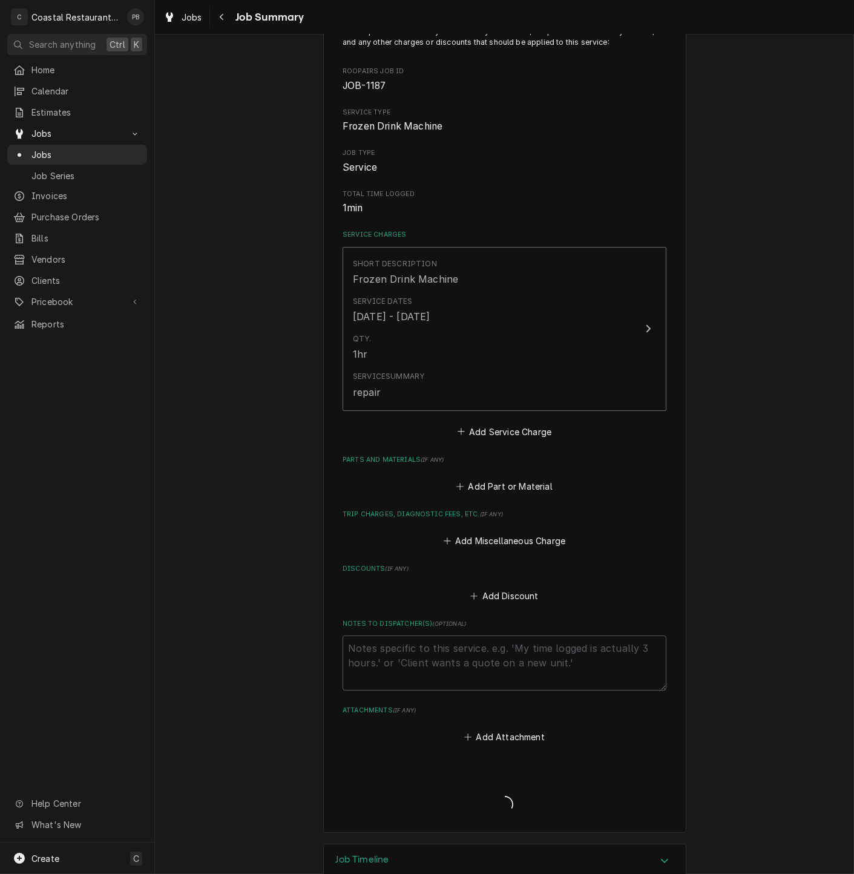
type textarea "x"
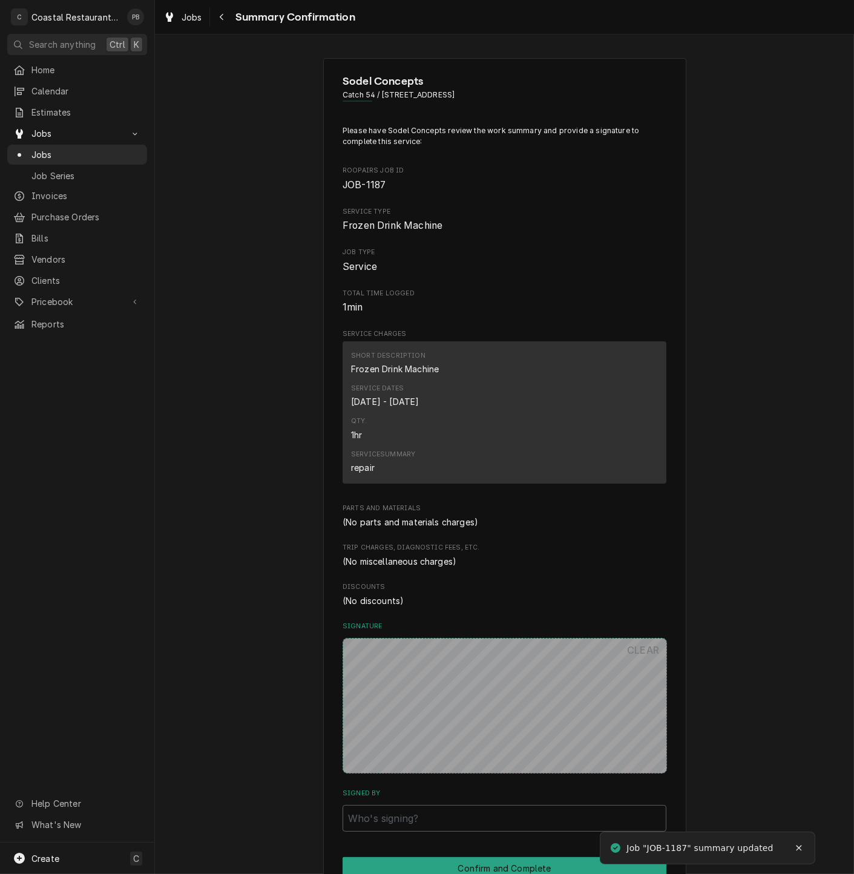
scroll to position [151, 0]
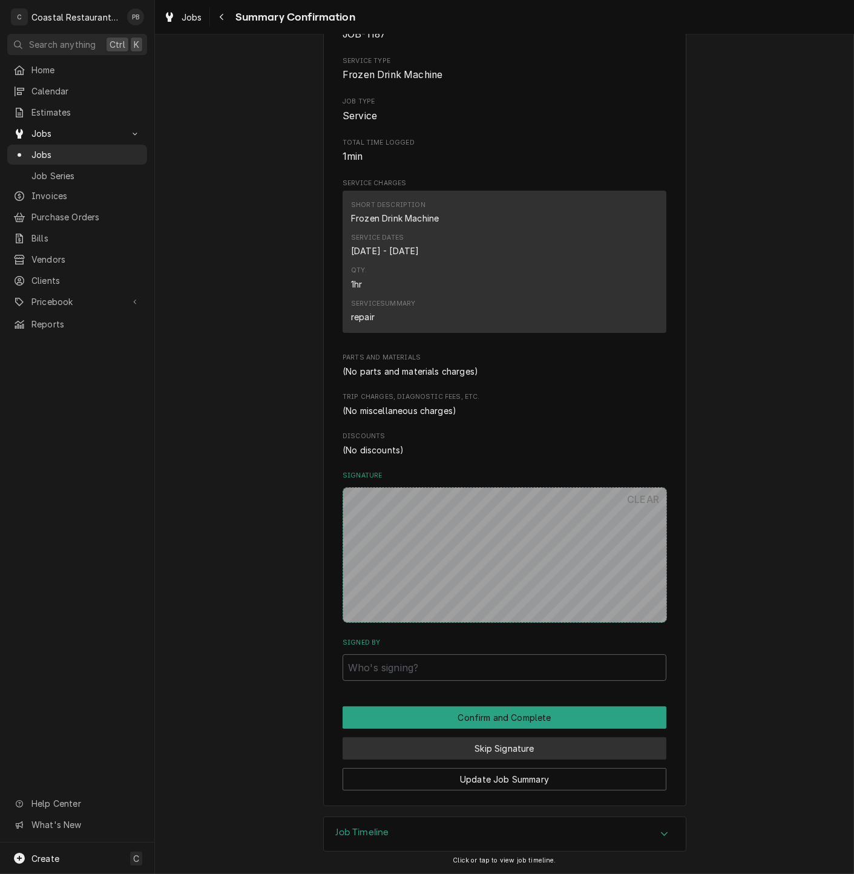
click at [509, 754] on button "Skip Signature" at bounding box center [504, 748] width 324 height 22
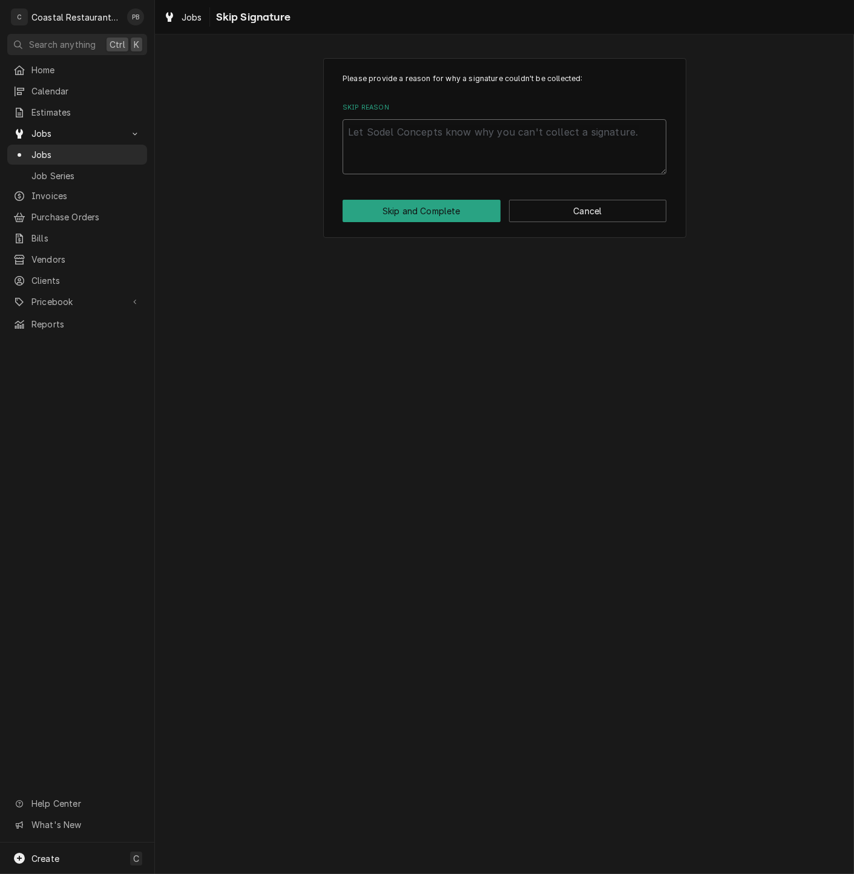
click at [501, 134] on textarea "Skip Reason" at bounding box center [504, 146] width 324 height 55
type textarea "x"
type textarea "o"
type textarea "x"
type textarea "of"
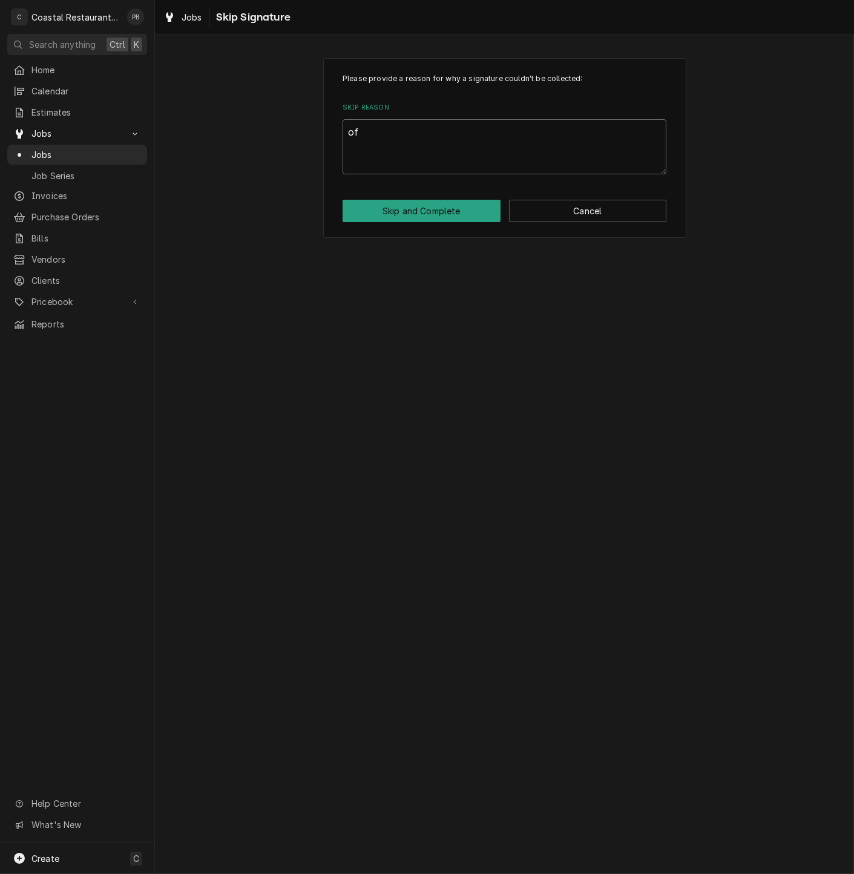
type textarea "x"
type textarea "off"
type textarea "x"
type textarea "offs"
type textarea "x"
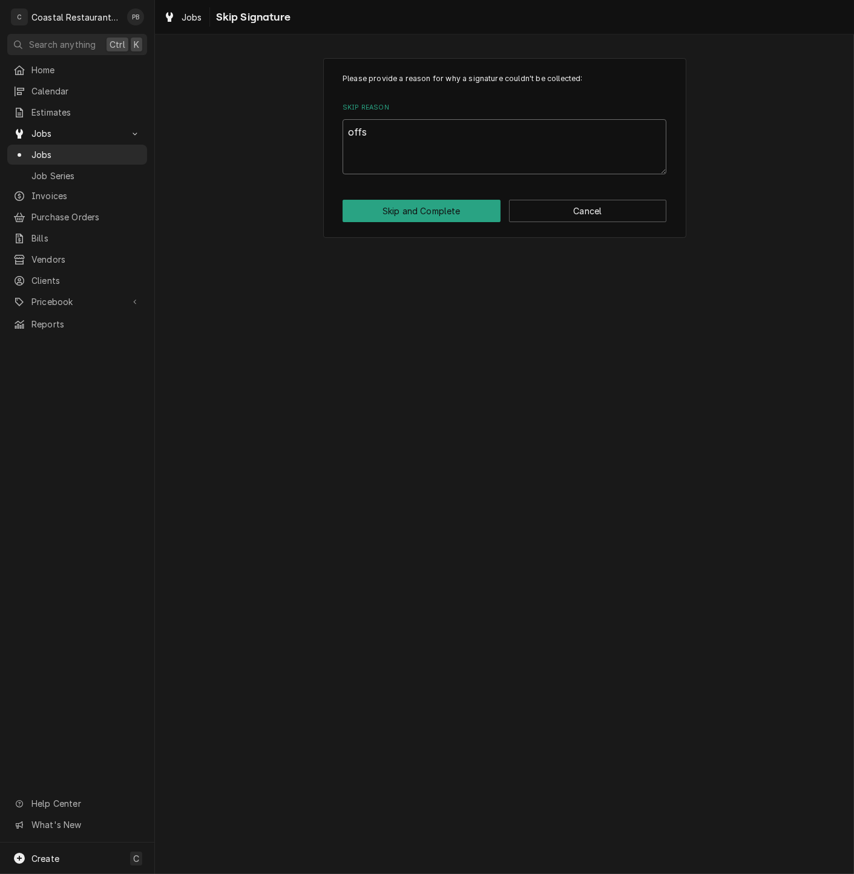
type textarea "offsi"
type textarea "x"
type textarea "offsir"
type textarea "x"
type textarea "offsi"
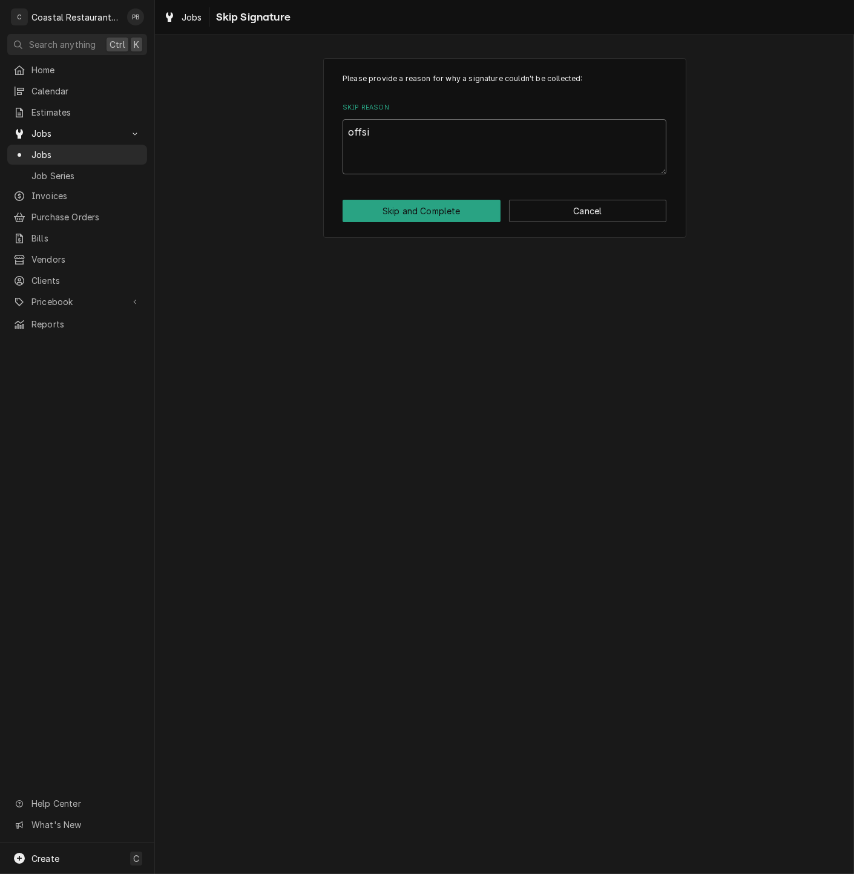
type textarea "x"
type textarea "offsit"
type textarea "x"
type textarea "offsite"
click at [469, 217] on button "Skip and Complete" at bounding box center [421, 211] width 158 height 22
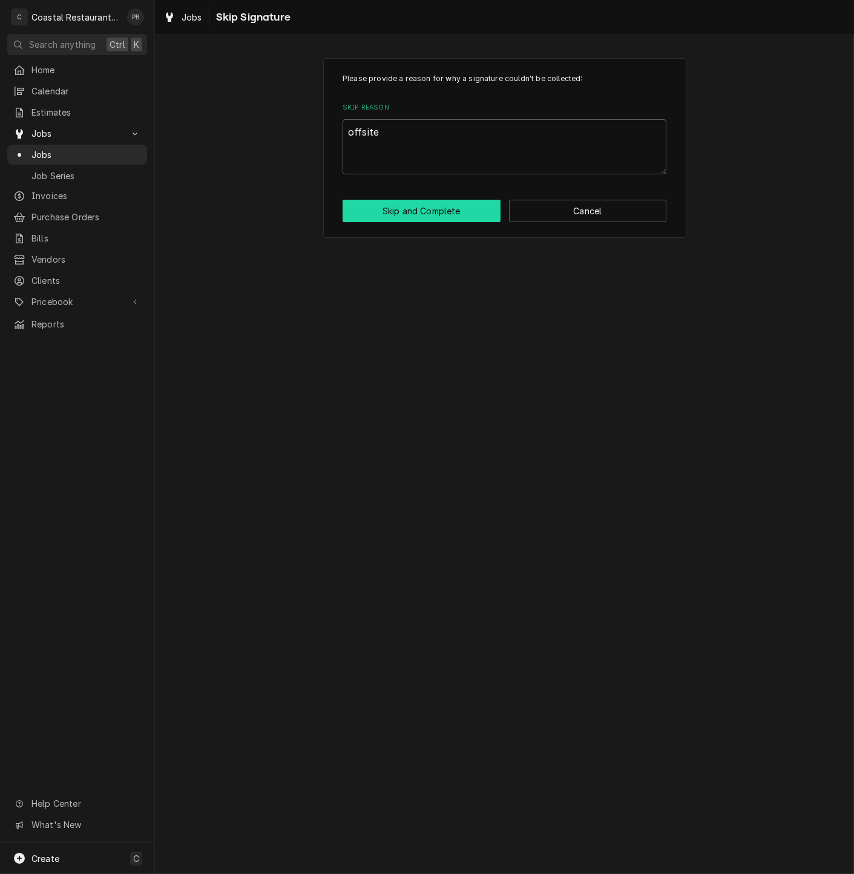
type textarea "x"
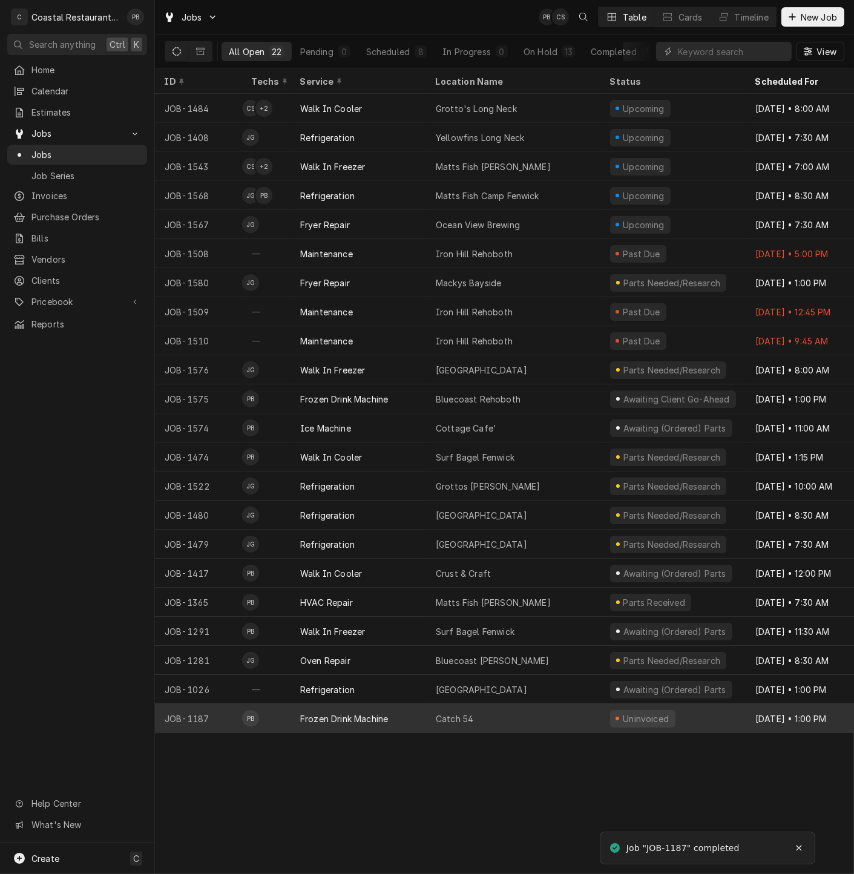
click at [544, 716] on div "Catch 54" at bounding box center [513, 718] width 174 height 29
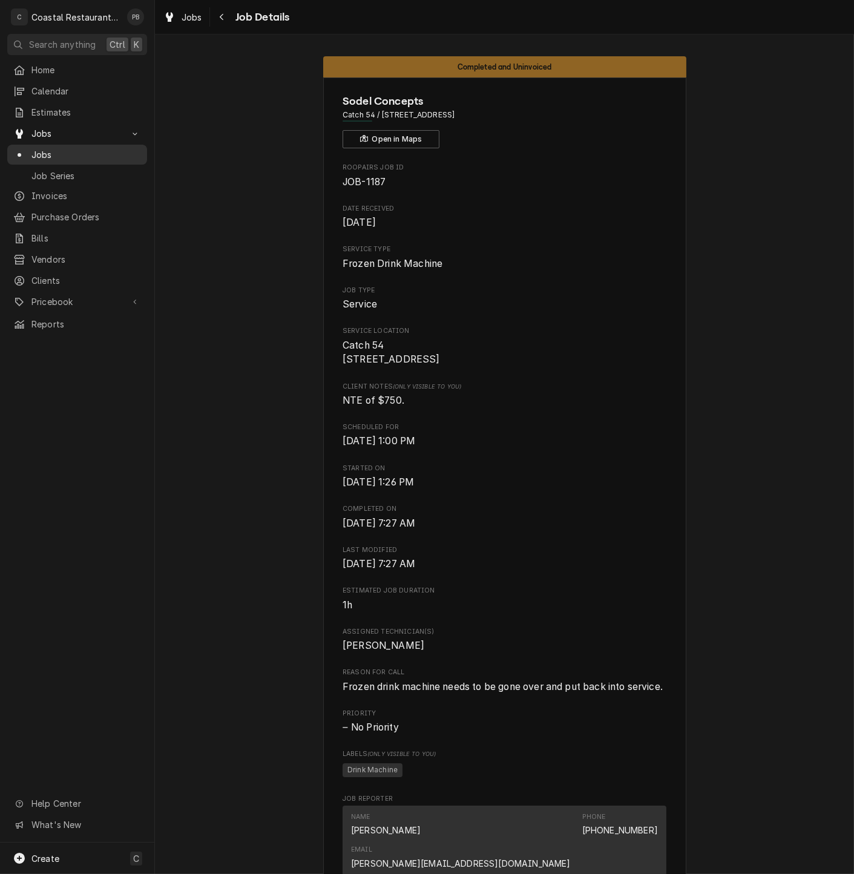
click at [34, 149] on span "Jobs" at bounding box center [85, 154] width 109 height 13
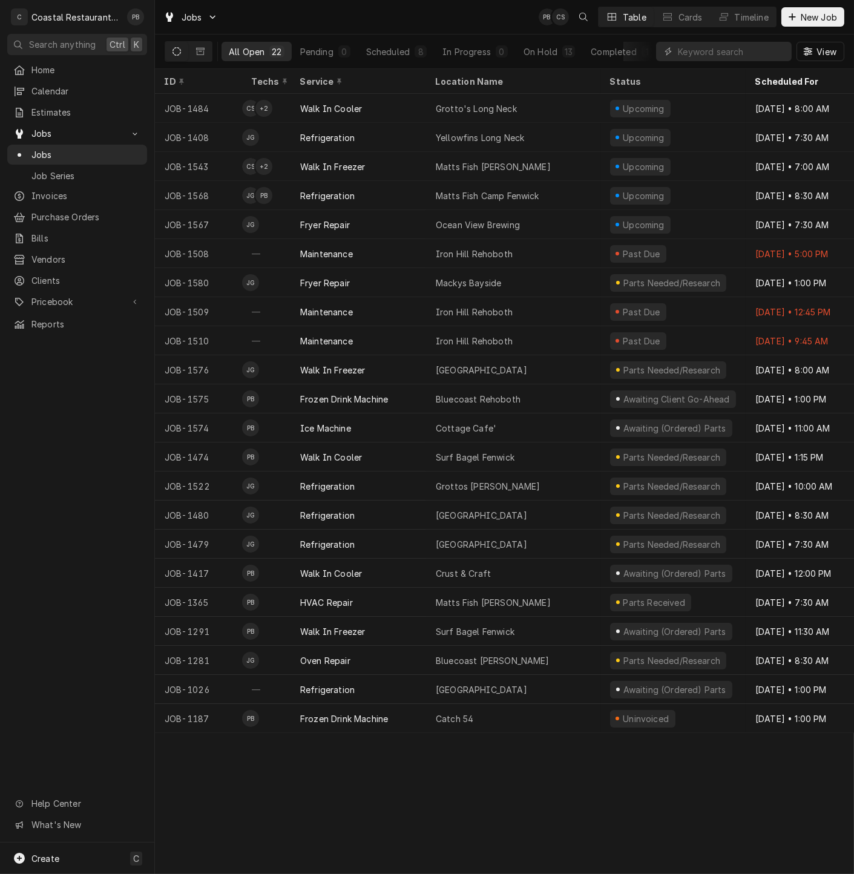
click at [416, 13] on div "Jobs PB CS Table Cards Timeline New Job" at bounding box center [504, 17] width 699 height 34
click at [418, 13] on div "Jobs PB CS Table Cards Timeline New Job" at bounding box center [504, 17] width 699 height 34
